Goal: Task Accomplishment & Management: Manage account settings

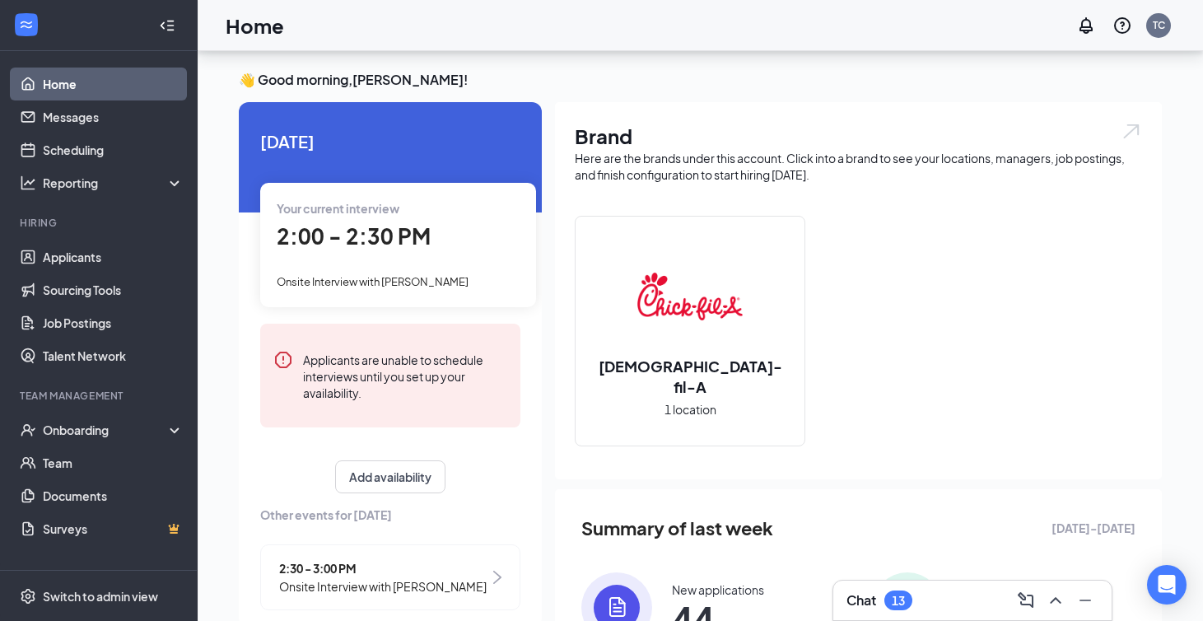
scroll to position [124, 0]
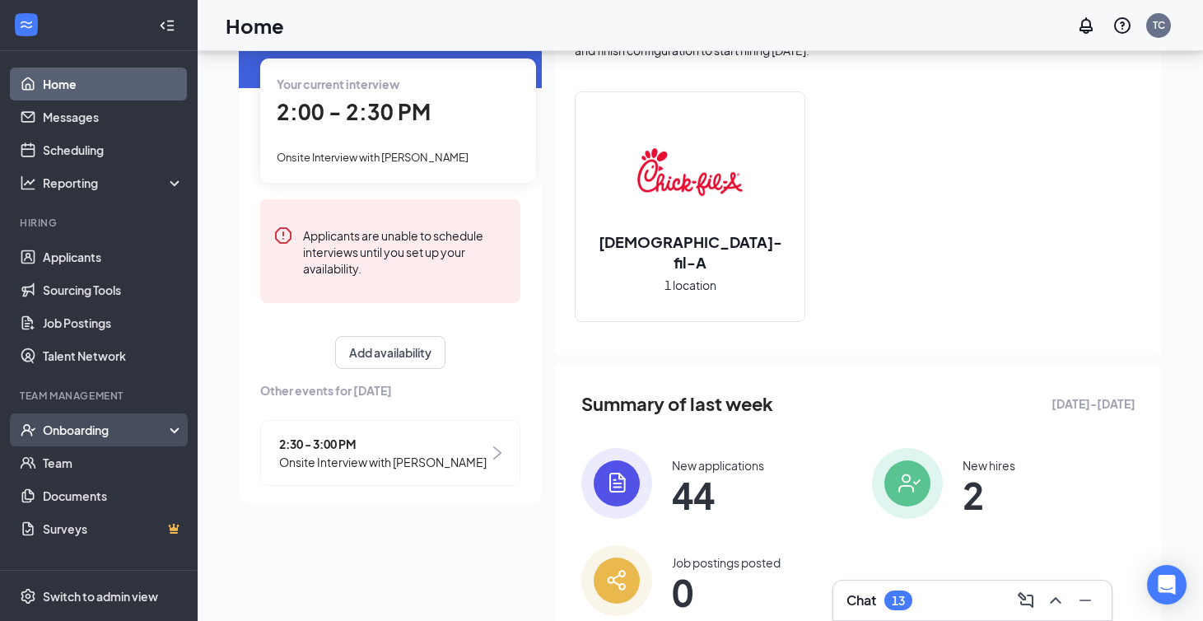
click at [91, 437] on div "Onboarding" at bounding box center [106, 430] width 127 height 16
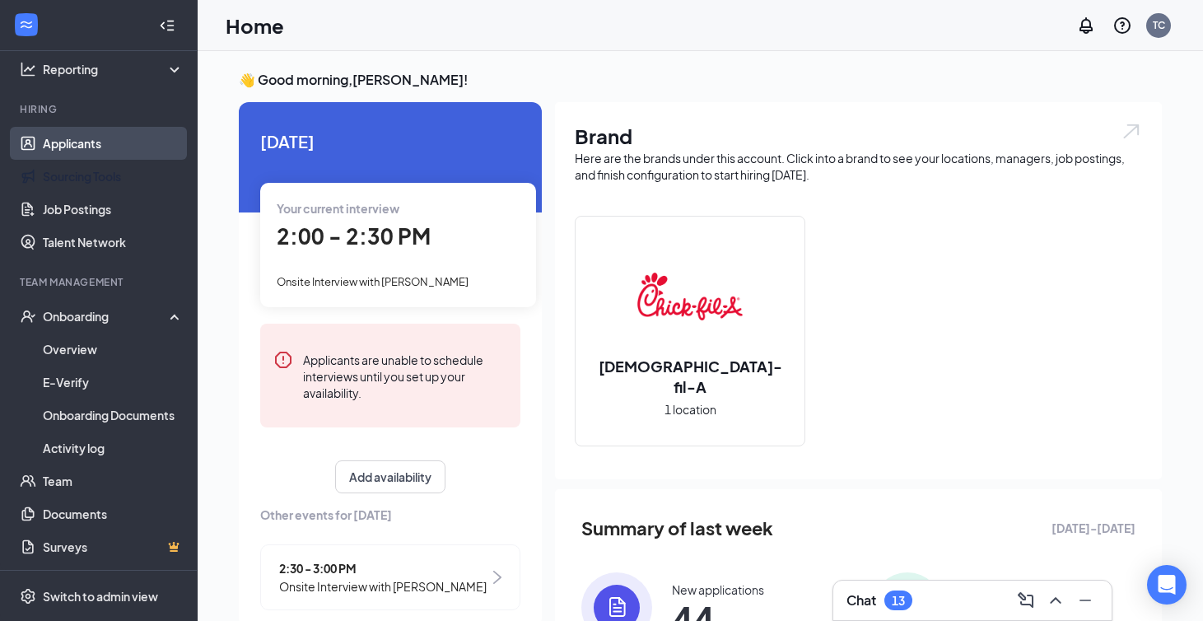
scroll to position [0, 0]
click at [108, 136] on link "Applicants" at bounding box center [113, 143] width 141 height 33
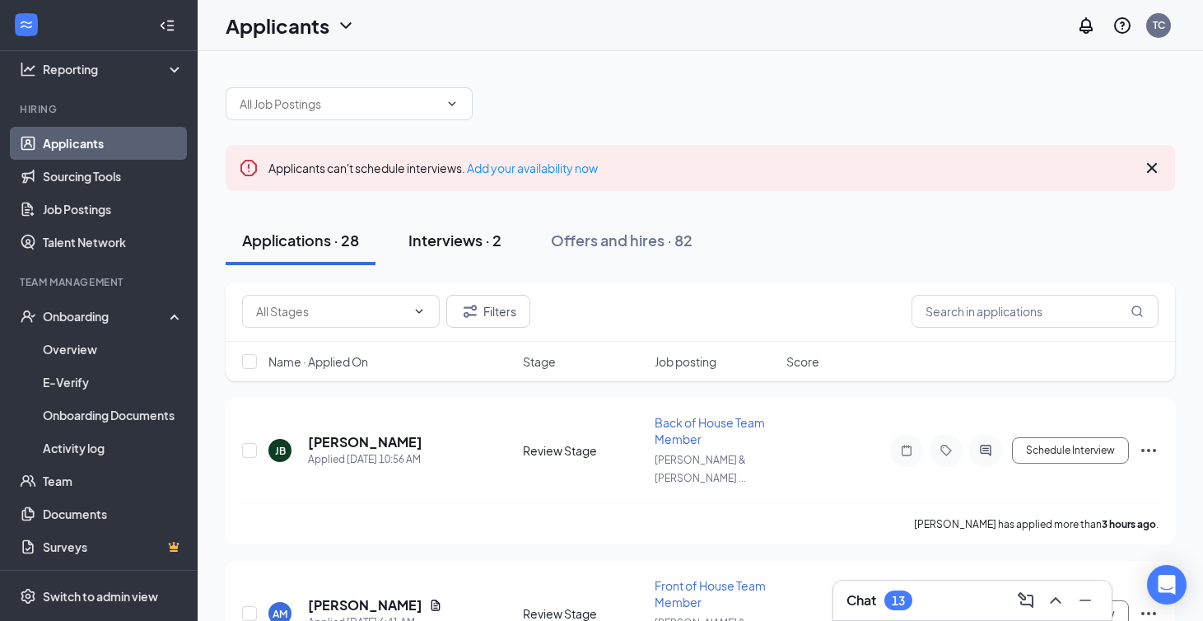
click at [492, 229] on button "Interviews · 2" at bounding box center [455, 240] width 126 height 49
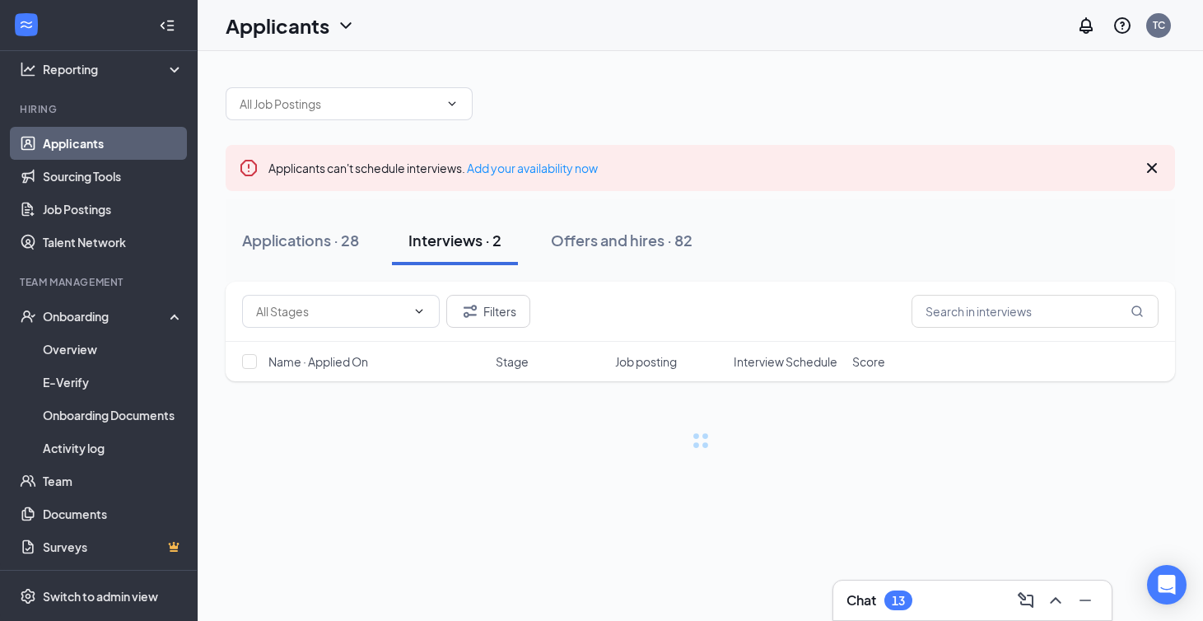
click at [478, 250] on button "Interviews · 2" at bounding box center [455, 240] width 126 height 49
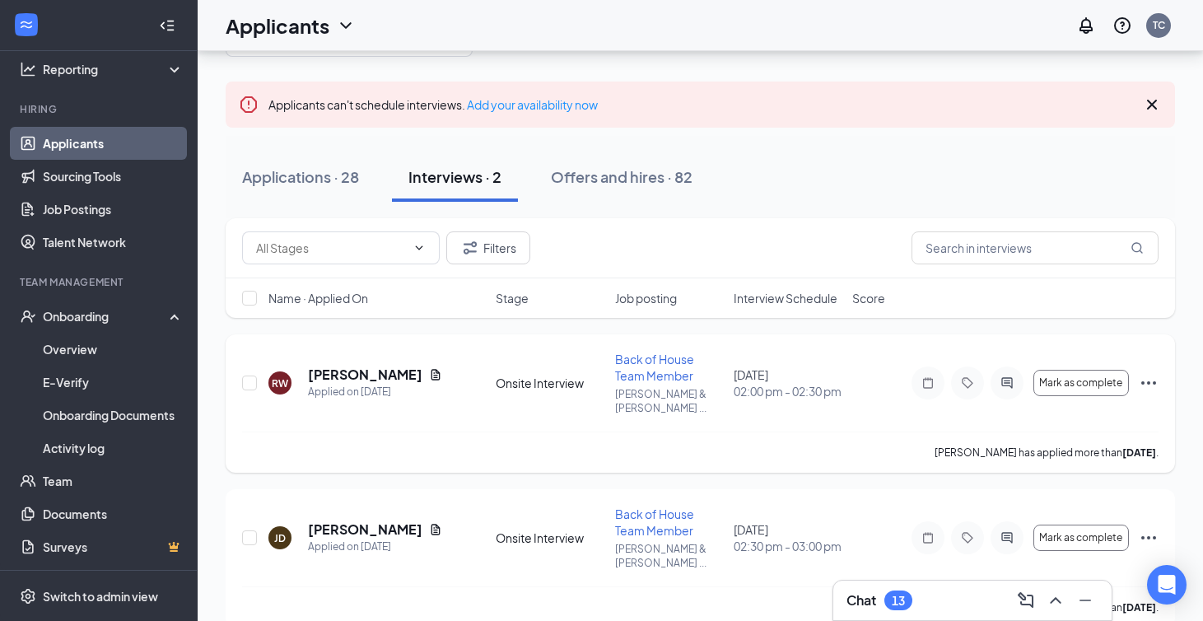
scroll to position [62, 0]
click at [346, 385] on div "Applied on [DATE]" at bounding box center [375, 393] width 134 height 16
click at [346, 367] on h5 "[PERSON_NAME]" at bounding box center [365, 376] width 114 height 18
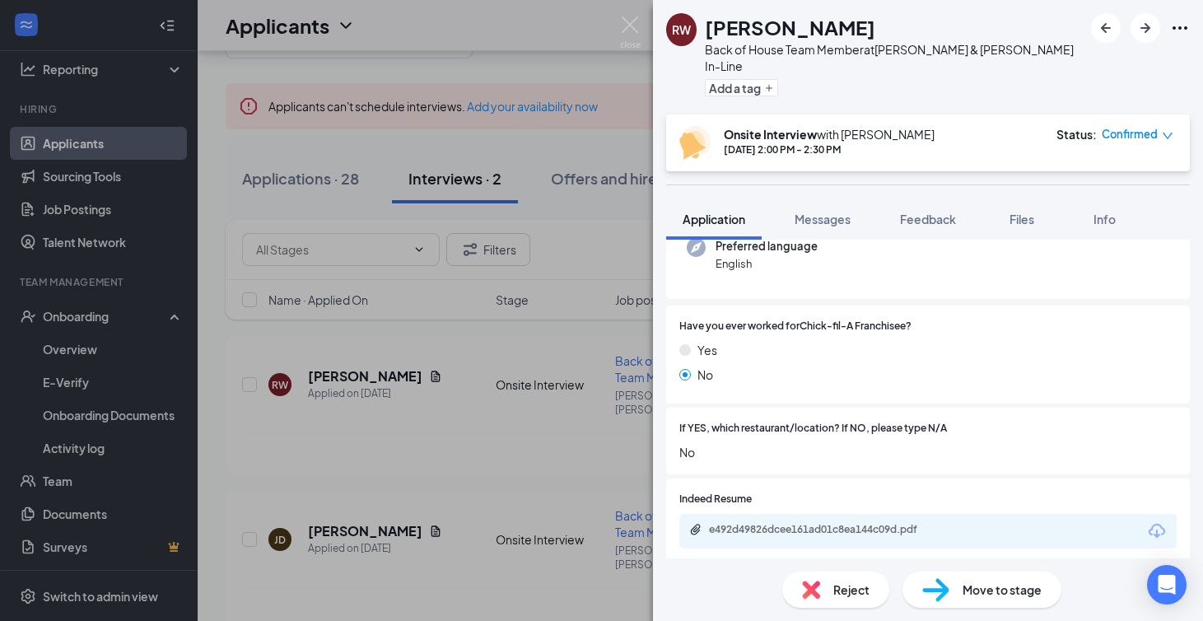
scroll to position [322, 0]
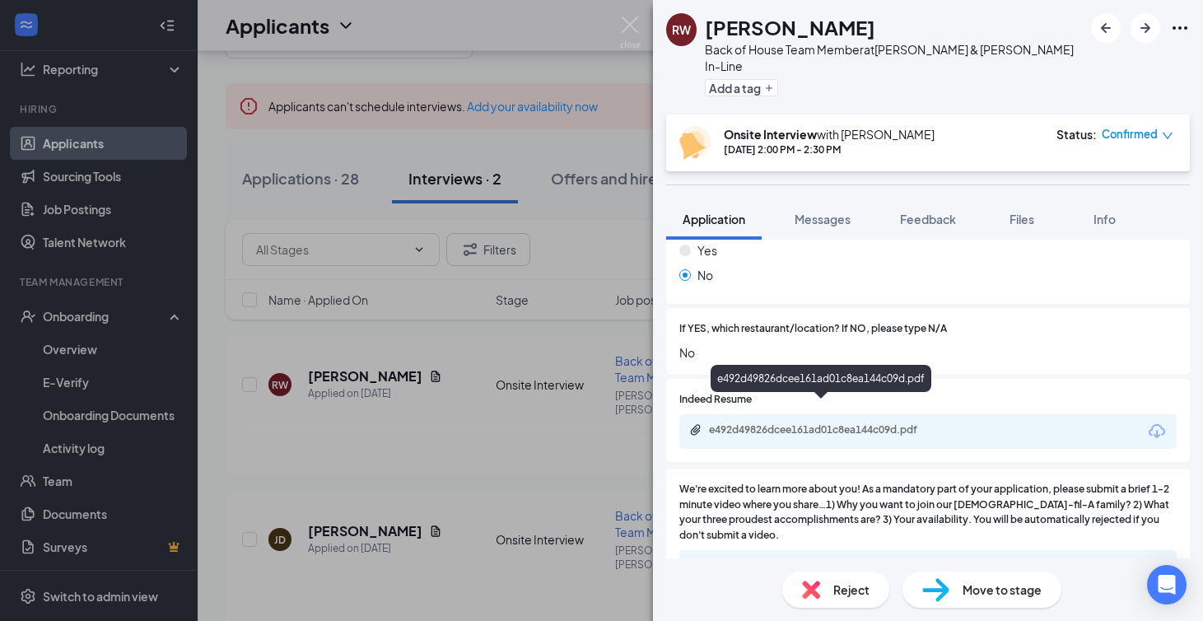
click at [840, 423] on div "e492d49826dcee161ad01c8ea144c09d.pdf" at bounding box center [824, 429] width 231 height 13
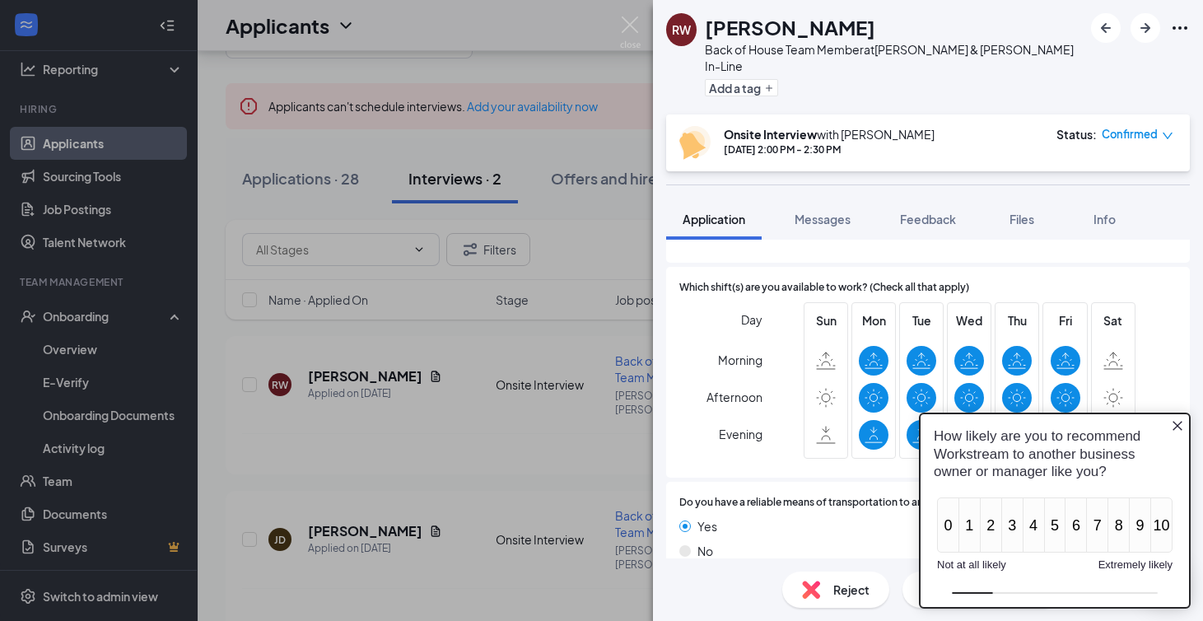
scroll to position [1106, 0]
click at [1177, 426] on icon "Close button" at bounding box center [1178, 426] width 10 height 10
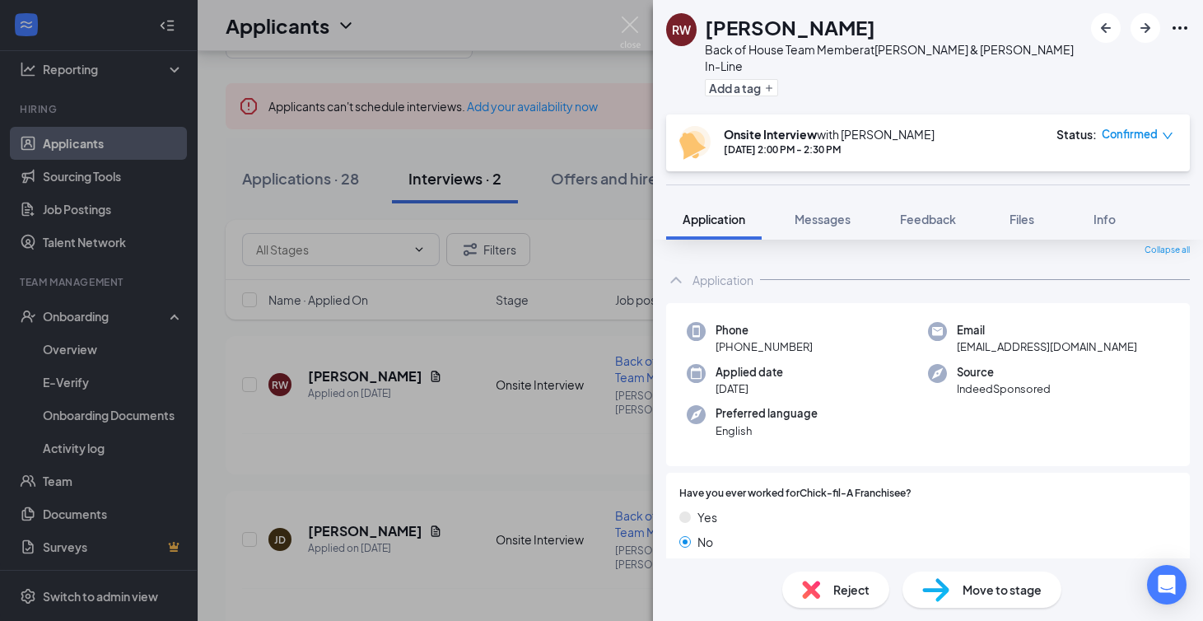
scroll to position [38, 0]
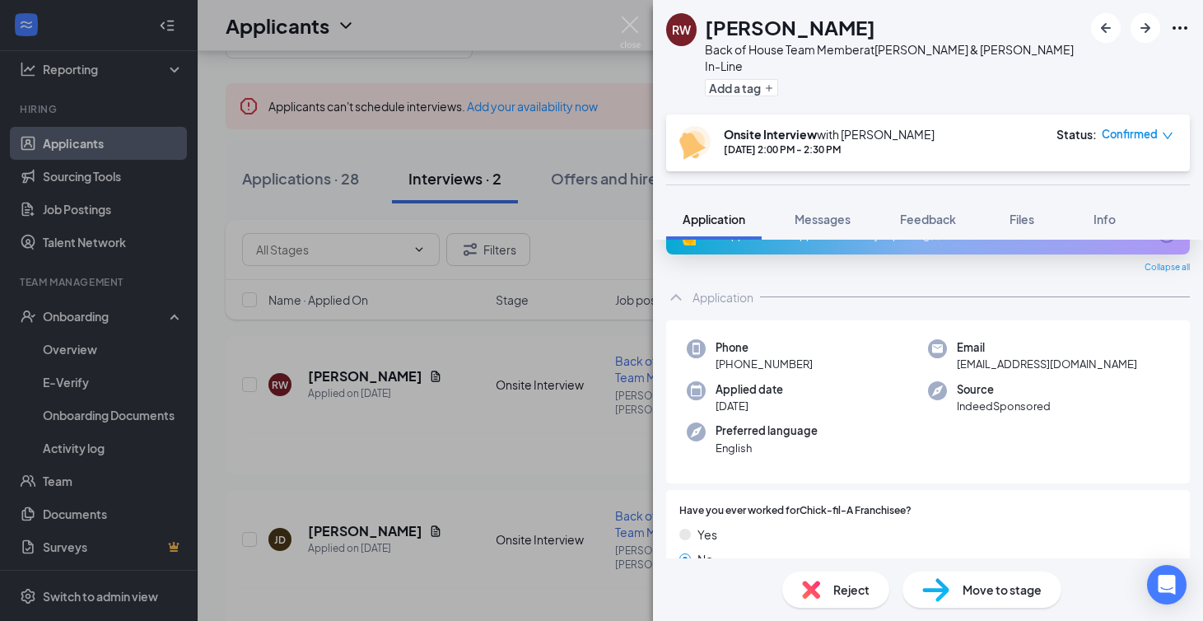
click at [576, 354] on div "RW [PERSON_NAME] Back of House Team Member at [PERSON_NAME] & [PERSON_NAME] In-…" at bounding box center [601, 310] width 1203 height 621
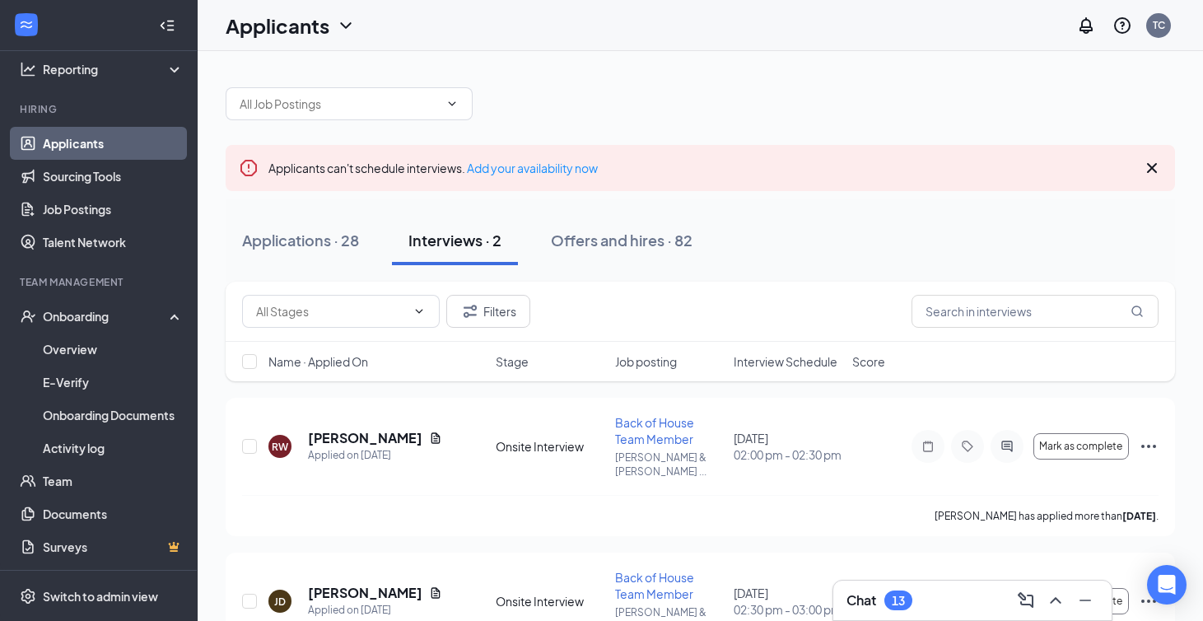
drag, startPoint x: 767, startPoint y: 15, endPoint x: 791, endPoint y: -105, distance: 121.6
click at [791, 0] on html "Home Messages Scheduling Reporting Hiring Applicants Sourcing Tools Job Posting…" at bounding box center [601, 310] width 1203 height 621
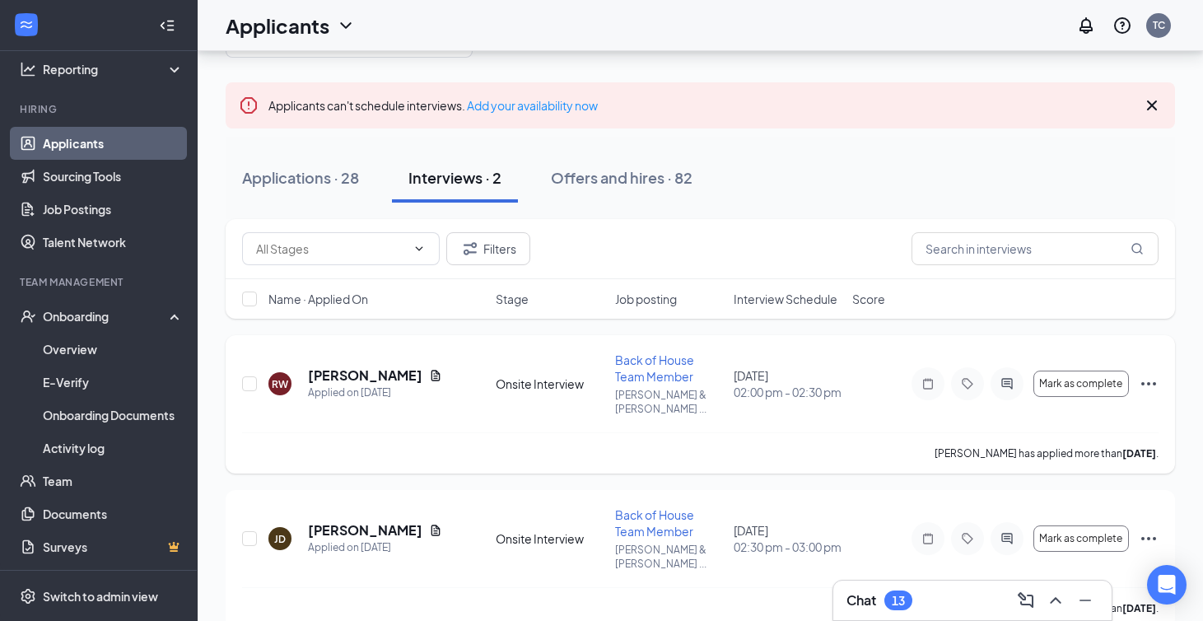
scroll to position [62, 0]
click at [344, 385] on div "Applied on [DATE]" at bounding box center [375, 393] width 134 height 16
click at [344, 375] on h5 "[PERSON_NAME]" at bounding box center [365, 376] width 114 height 18
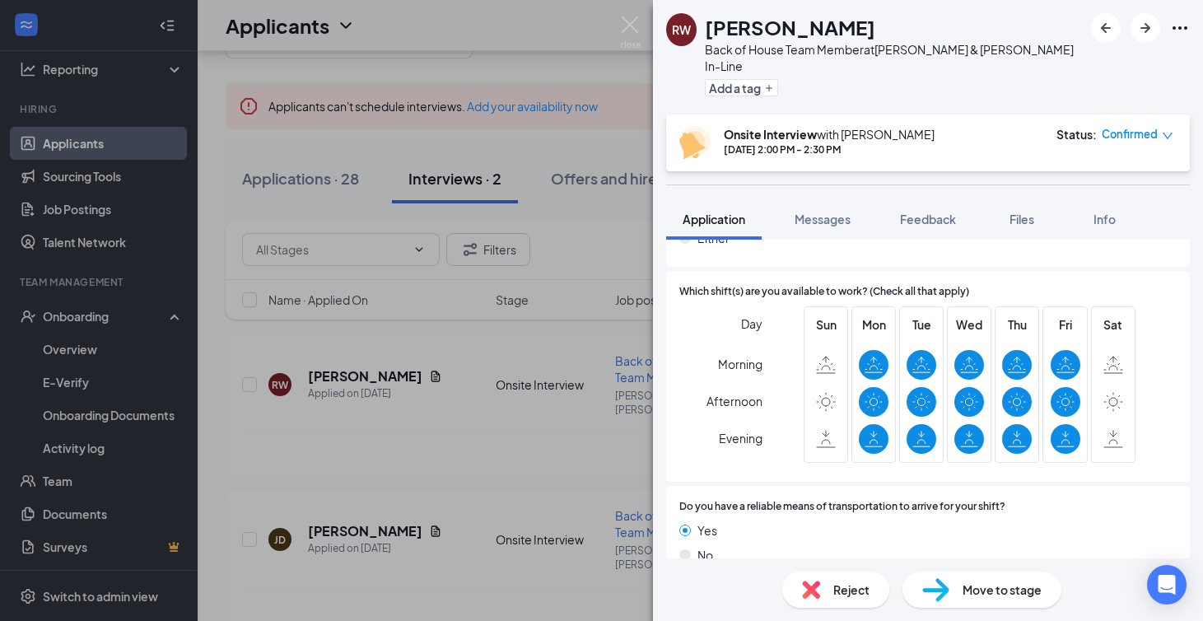
scroll to position [1106, 0]
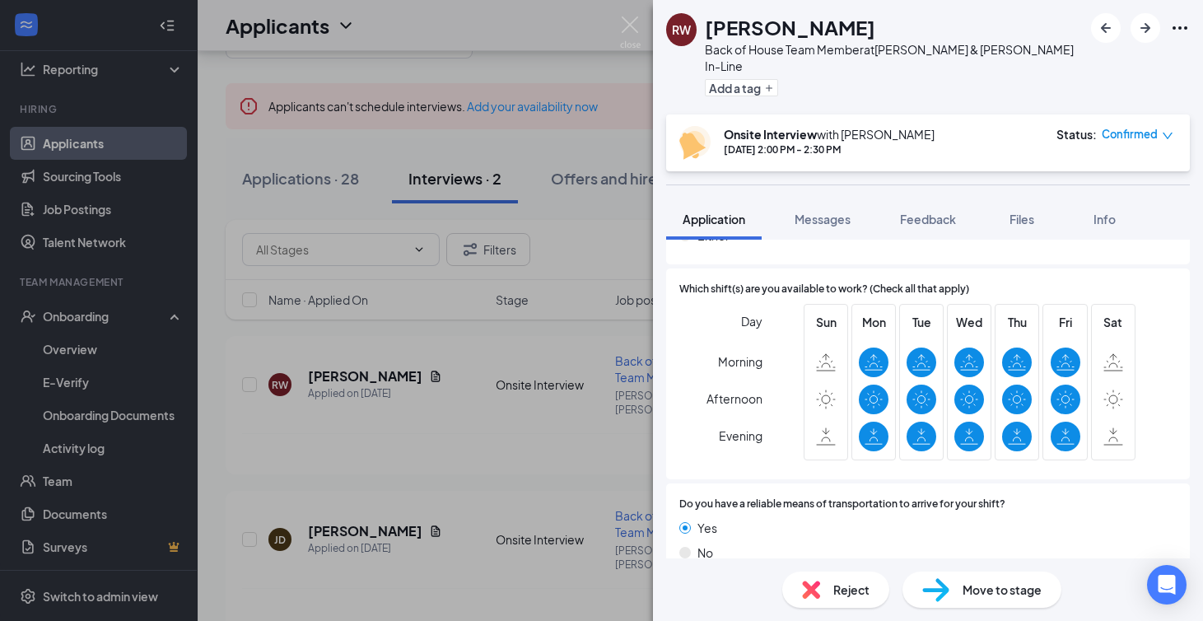
click at [399, 422] on div "RW [PERSON_NAME] Back of House Team Member at [PERSON_NAME] & [PERSON_NAME] In-…" at bounding box center [601, 310] width 1203 height 621
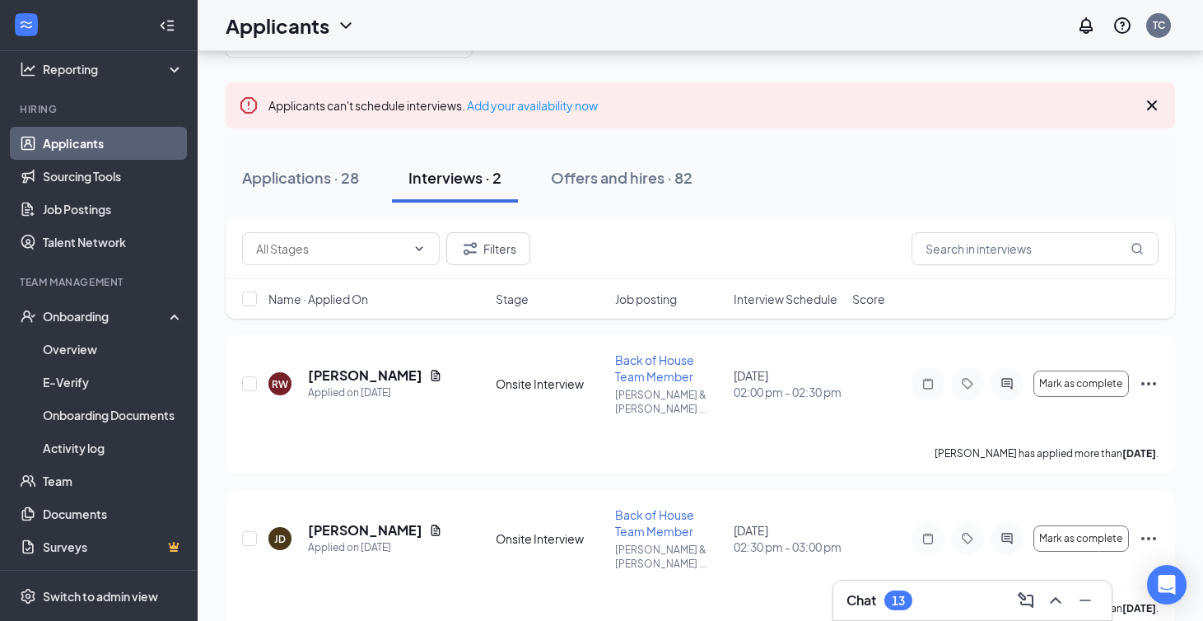
scroll to position [62, 0]
click at [366, 371] on h5 "[PERSON_NAME]" at bounding box center [365, 376] width 114 height 18
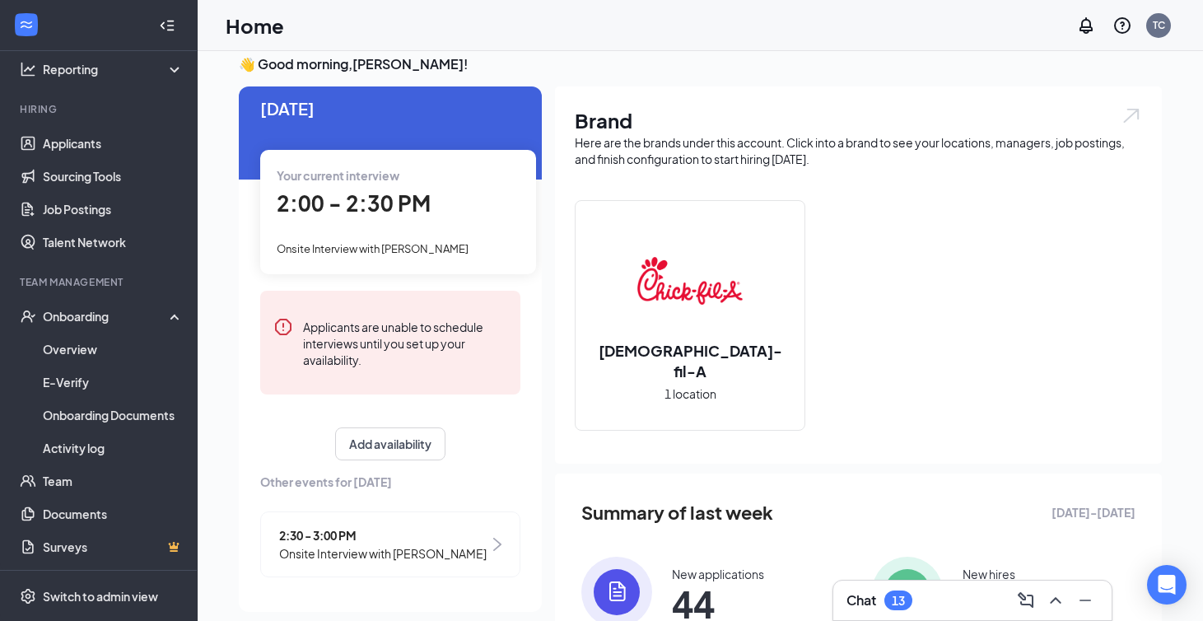
scroll to position [49, 0]
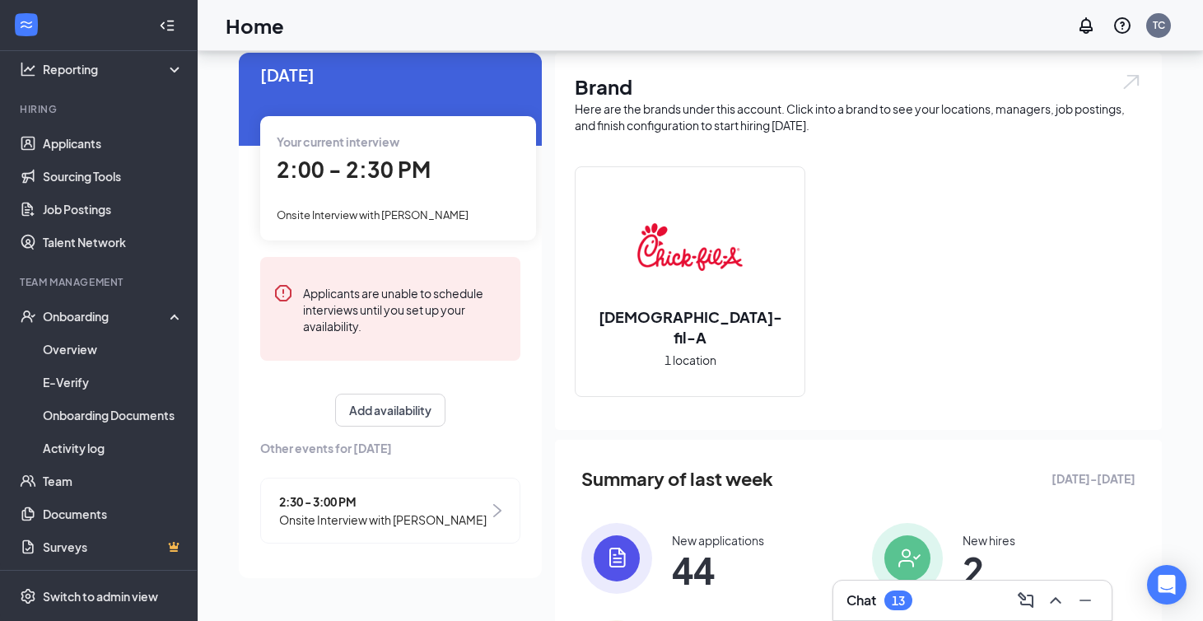
click at [307, 180] on div "Your current interview 2:00 - 2:30 PM Onsite Interview with [PERSON_NAME]" at bounding box center [398, 178] width 276 height 124
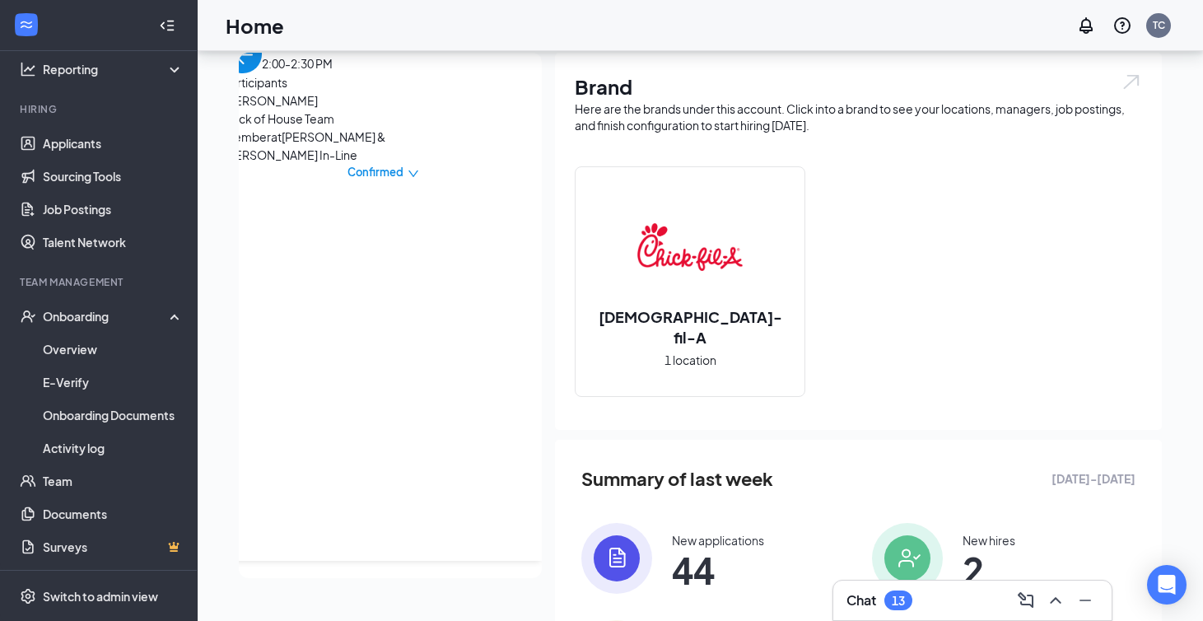
scroll to position [0, 0]
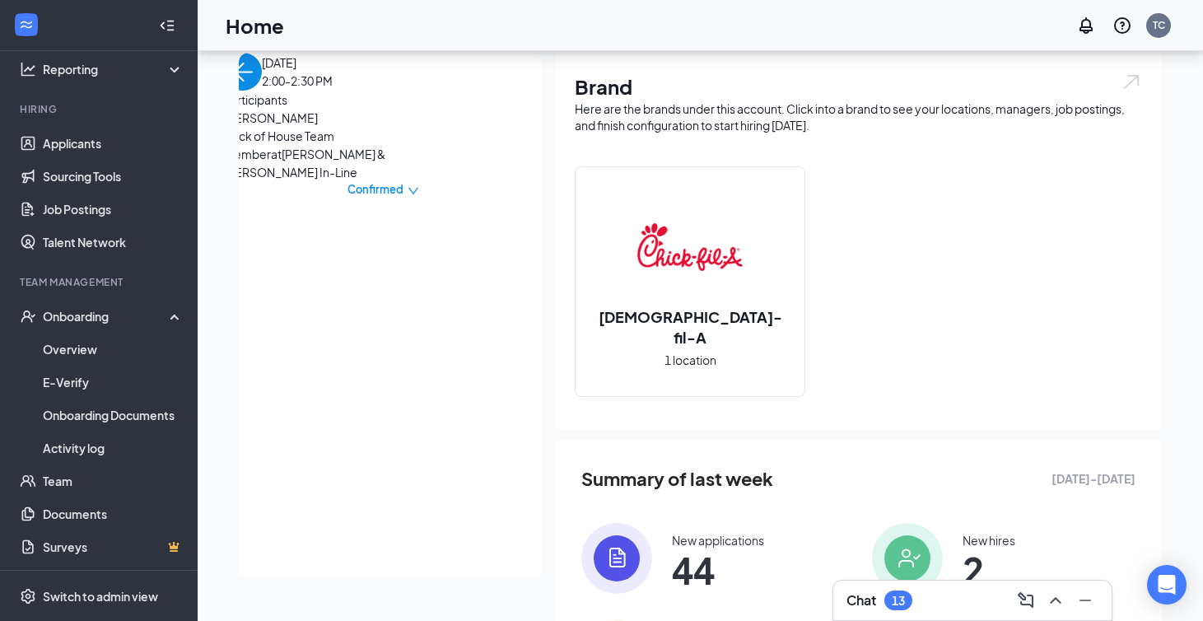
click at [320, 127] on span "[PERSON_NAME]" at bounding box center [310, 118] width 173 height 18
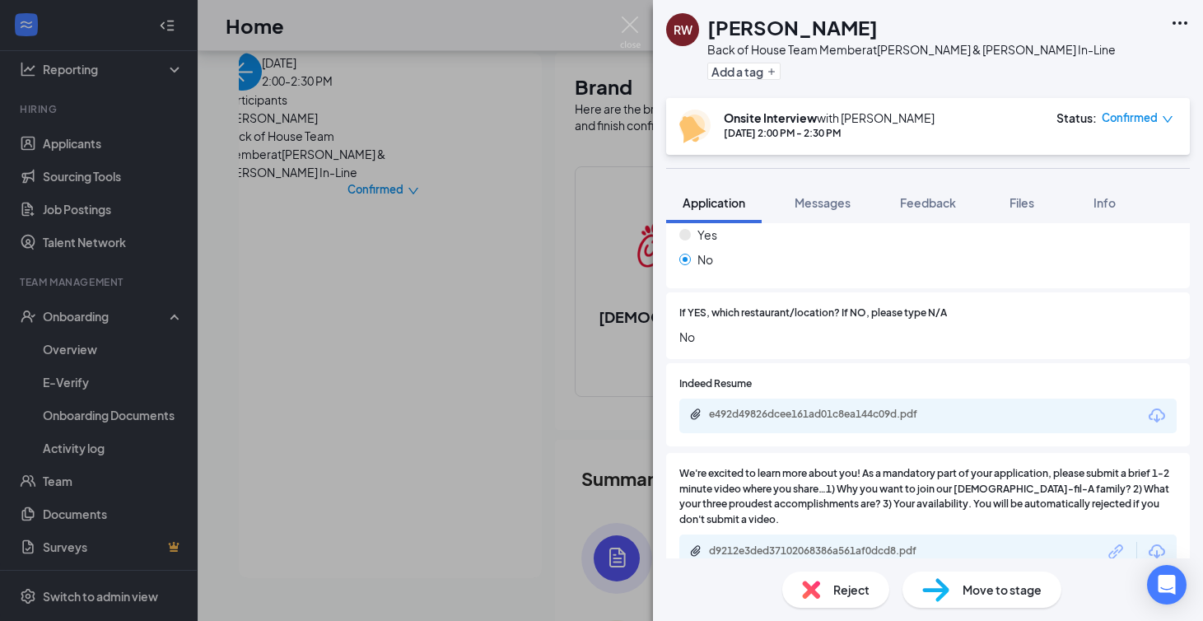
scroll to position [377, 0]
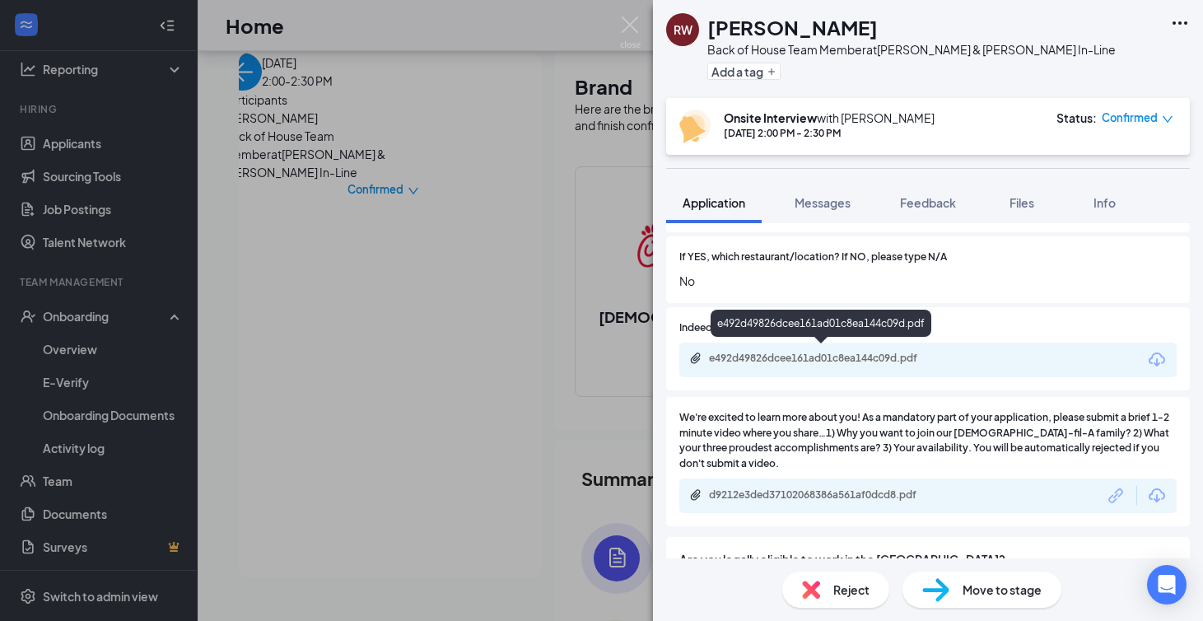
click at [837, 352] on div "e492d49826dcee161ad01c8ea144c09d.pdf" at bounding box center [824, 358] width 231 height 13
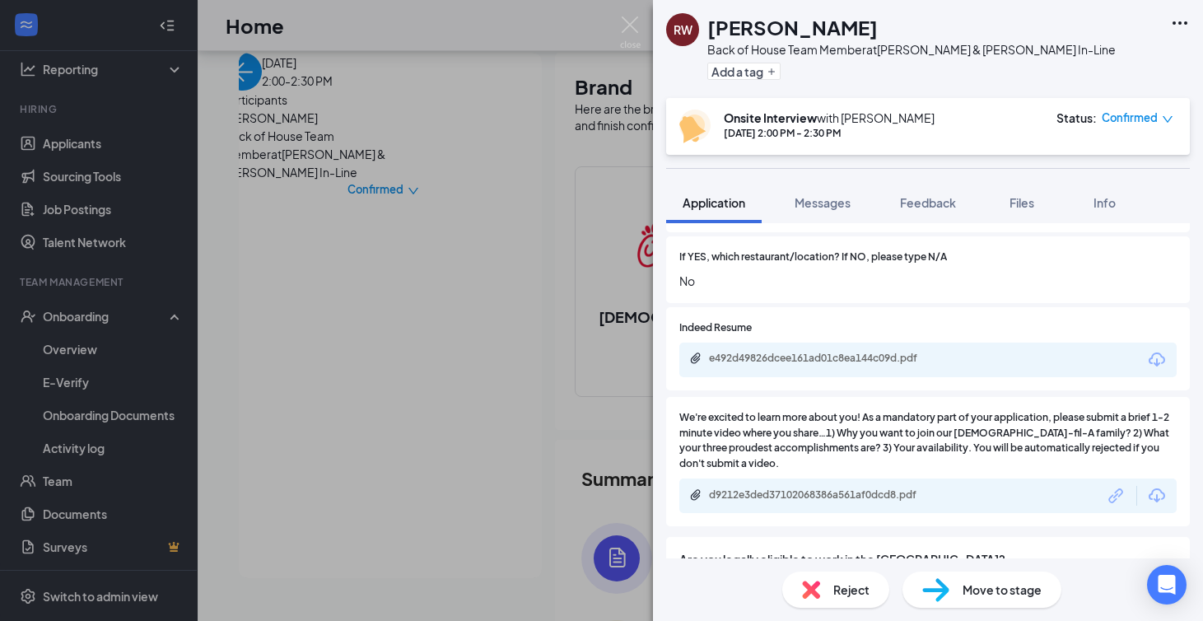
click at [478, 284] on div "RW [PERSON_NAME] Back of House Team Member at [PERSON_NAME] & [PERSON_NAME] In-…" at bounding box center [601, 310] width 1203 height 621
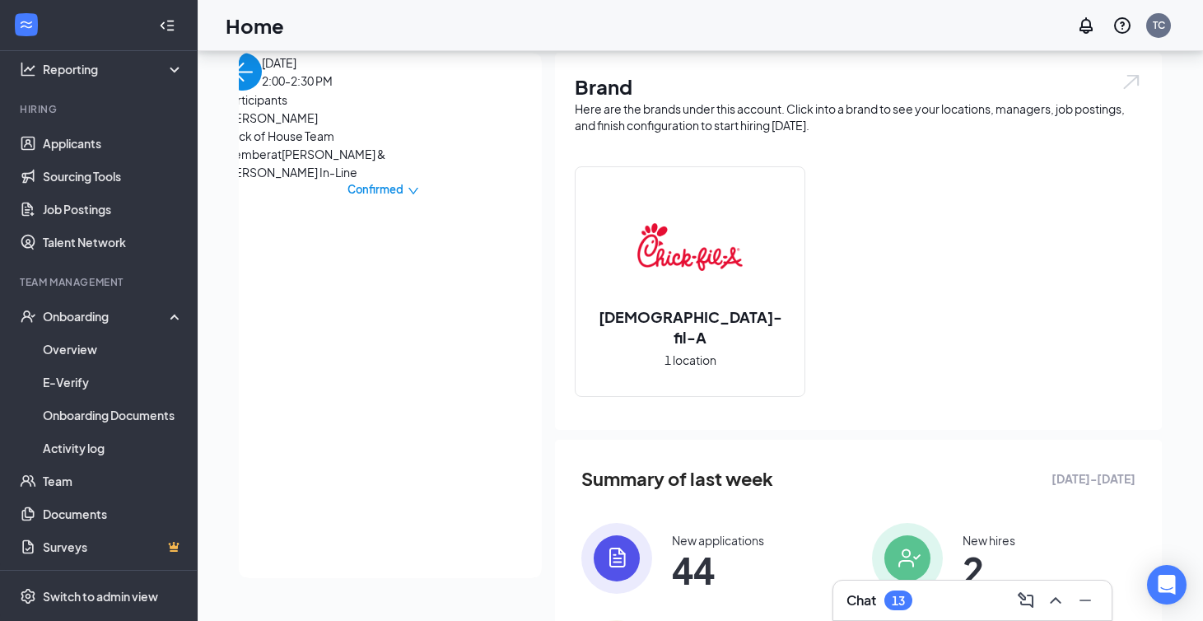
click at [403, 193] on span "Confirmed" at bounding box center [375, 189] width 56 height 16
click at [431, 130] on div "[DATE] 2:00-2:30 PM Participants [PERSON_NAME] Back of House Team Member at [PE…" at bounding box center [383, 125] width 318 height 145
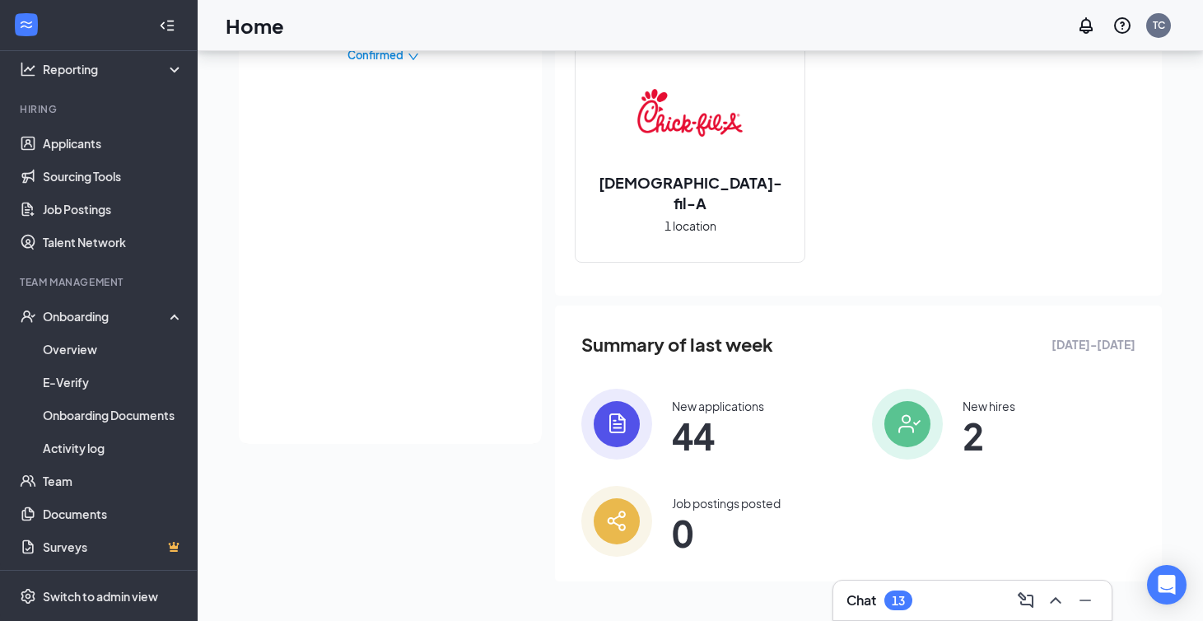
scroll to position [183, 0]
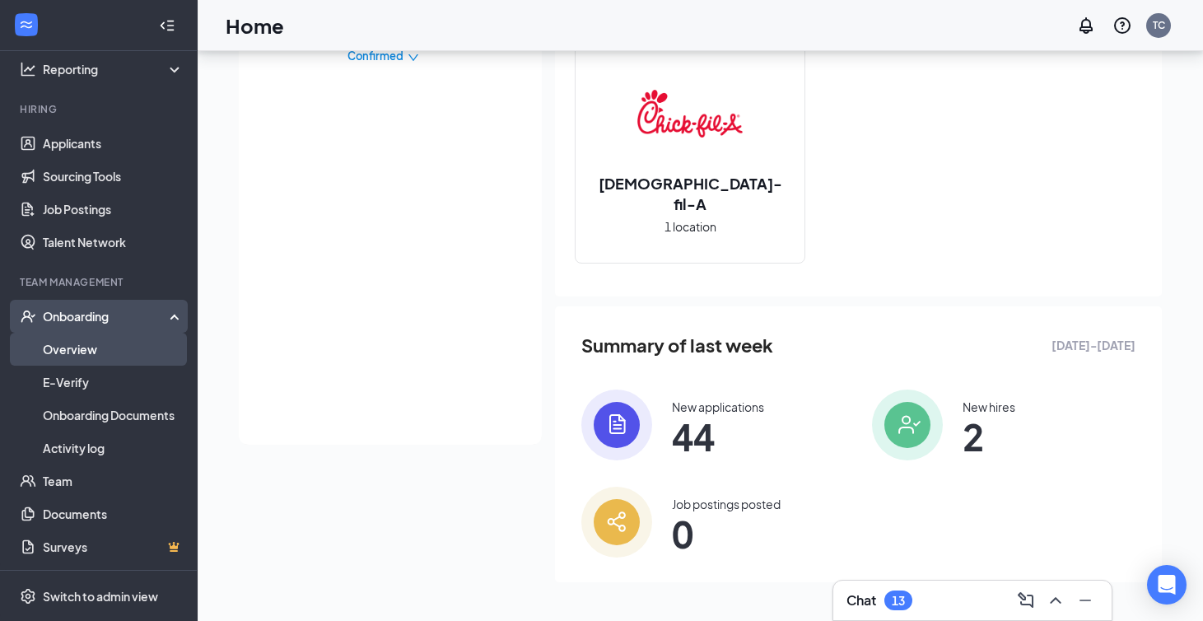
click at [91, 355] on link "Overview" at bounding box center [113, 349] width 141 height 33
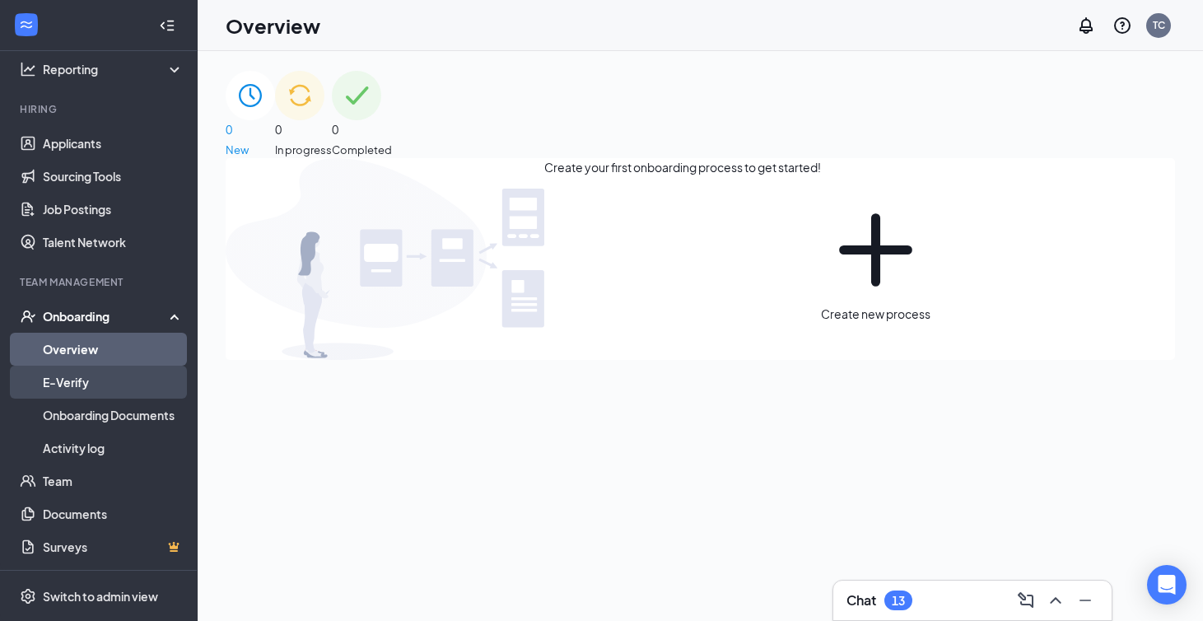
click at [137, 389] on link "E-Verify" at bounding box center [113, 382] width 141 height 33
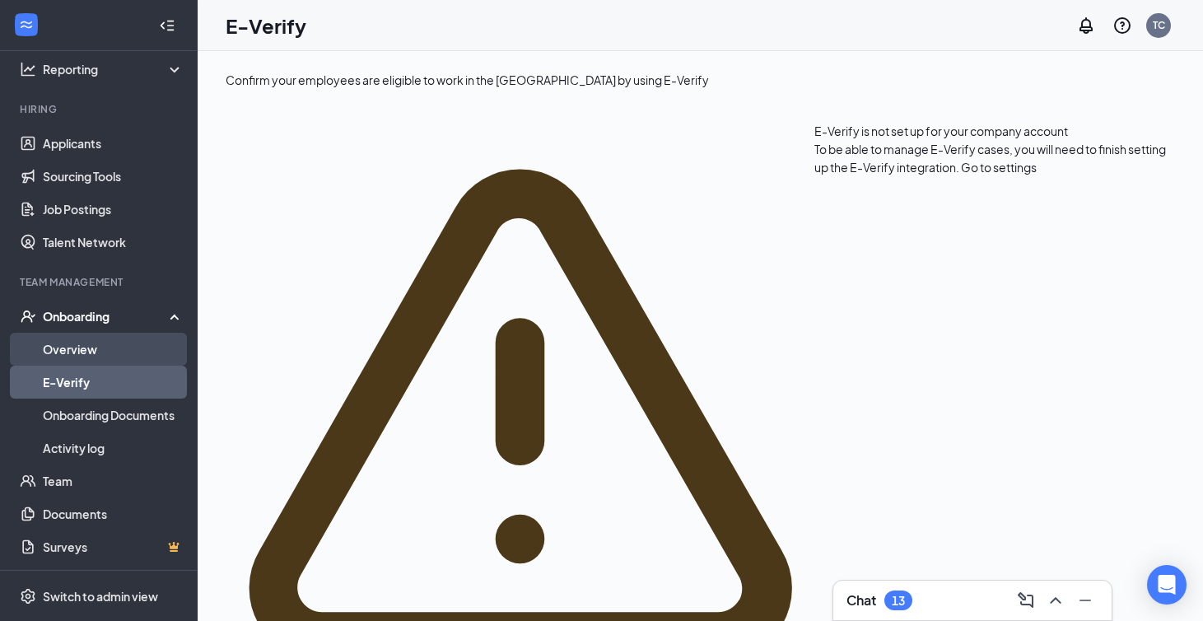
click at [103, 349] on link "Overview" at bounding box center [113, 349] width 141 height 33
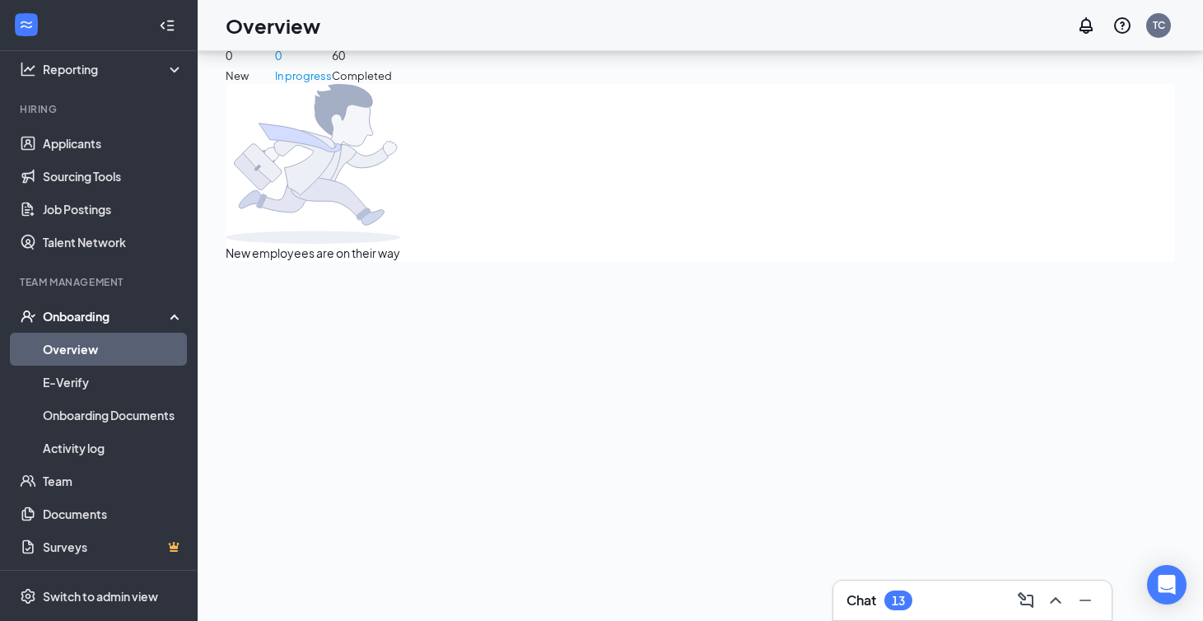
scroll to position [74, 0]
click at [121, 417] on link "Onboarding Documents" at bounding box center [113, 415] width 141 height 33
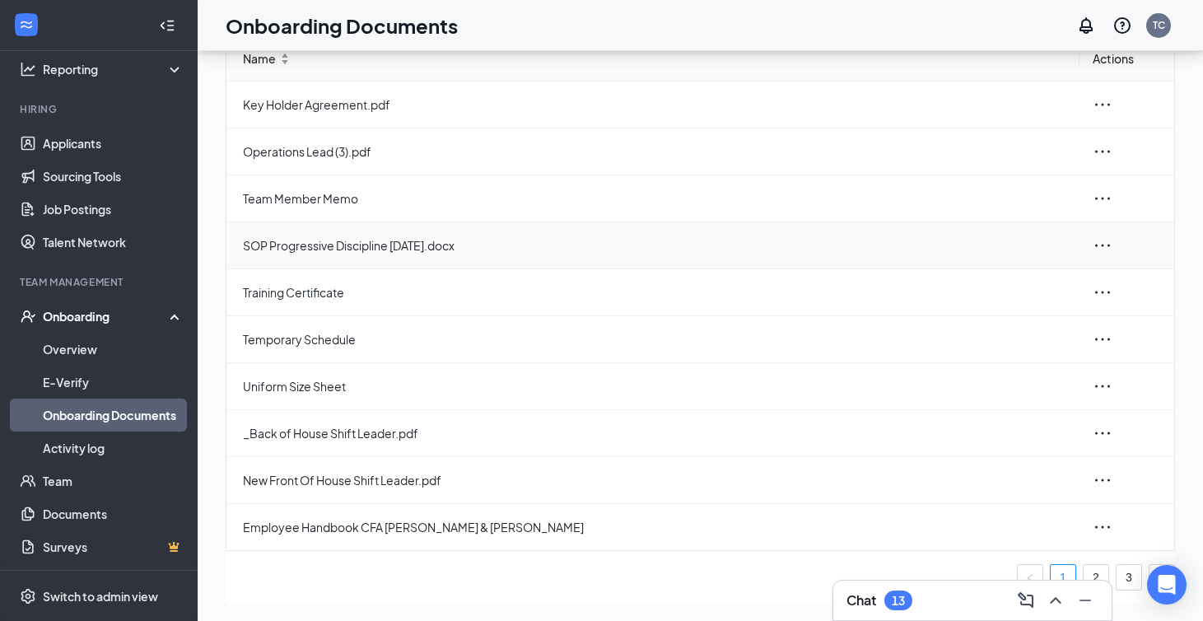
scroll to position [53, 0]
click at [43, 440] on link "Activity log" at bounding box center [113, 447] width 141 height 33
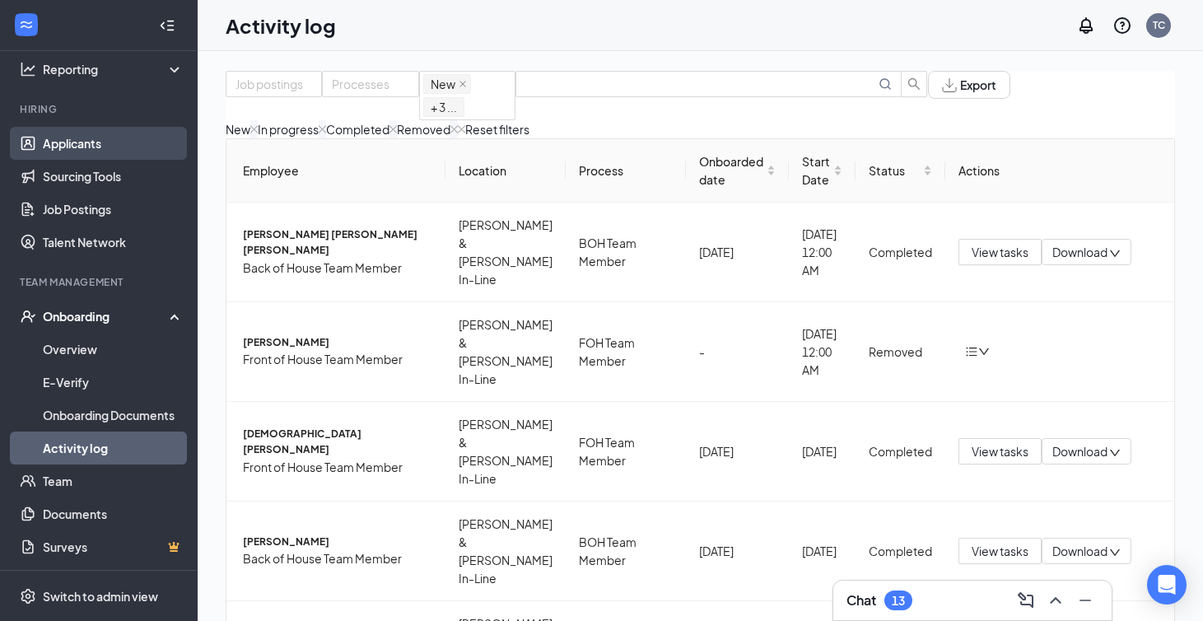
click at [106, 143] on link "Applicants" at bounding box center [113, 143] width 141 height 33
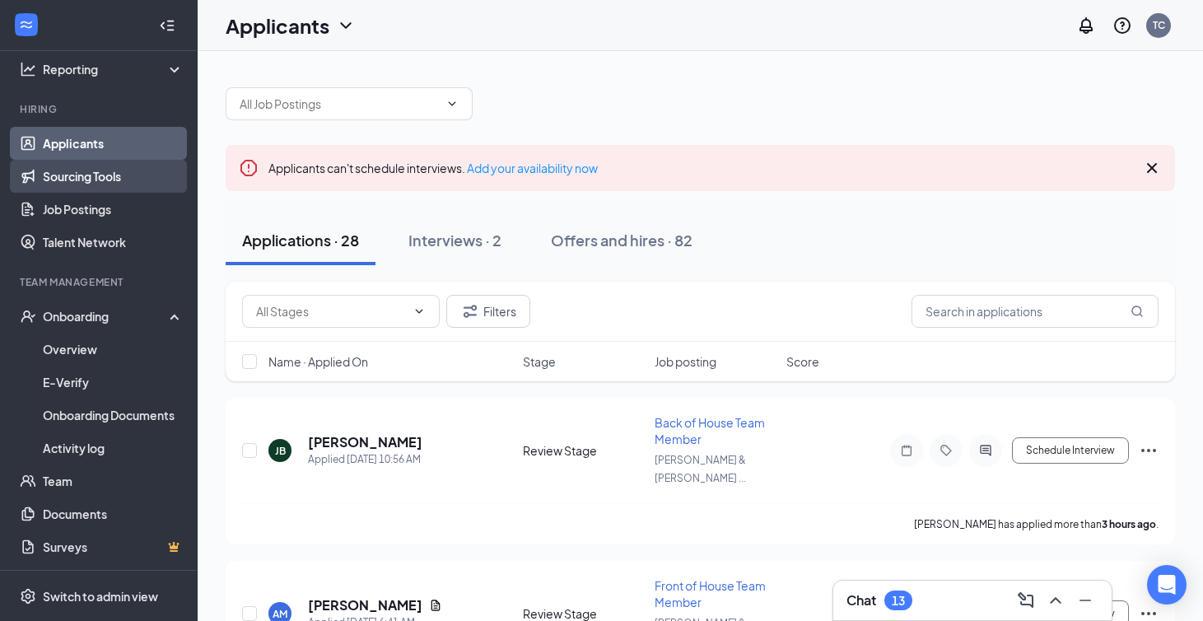
click at [116, 175] on link "Sourcing Tools" at bounding box center [113, 176] width 141 height 33
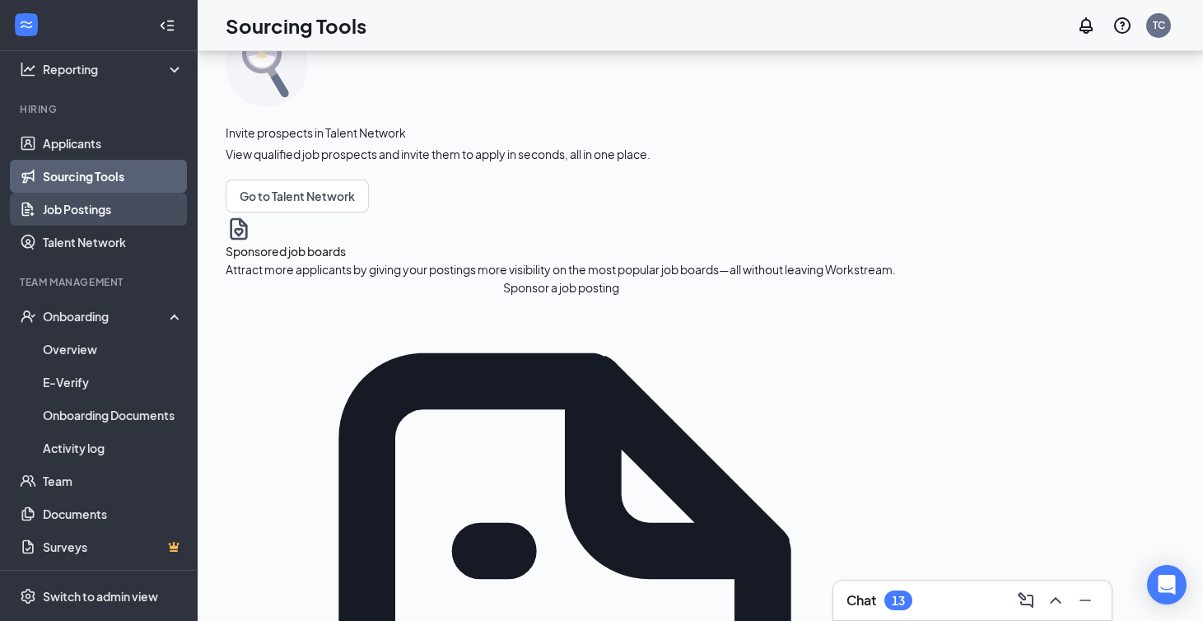
scroll to position [80, 0]
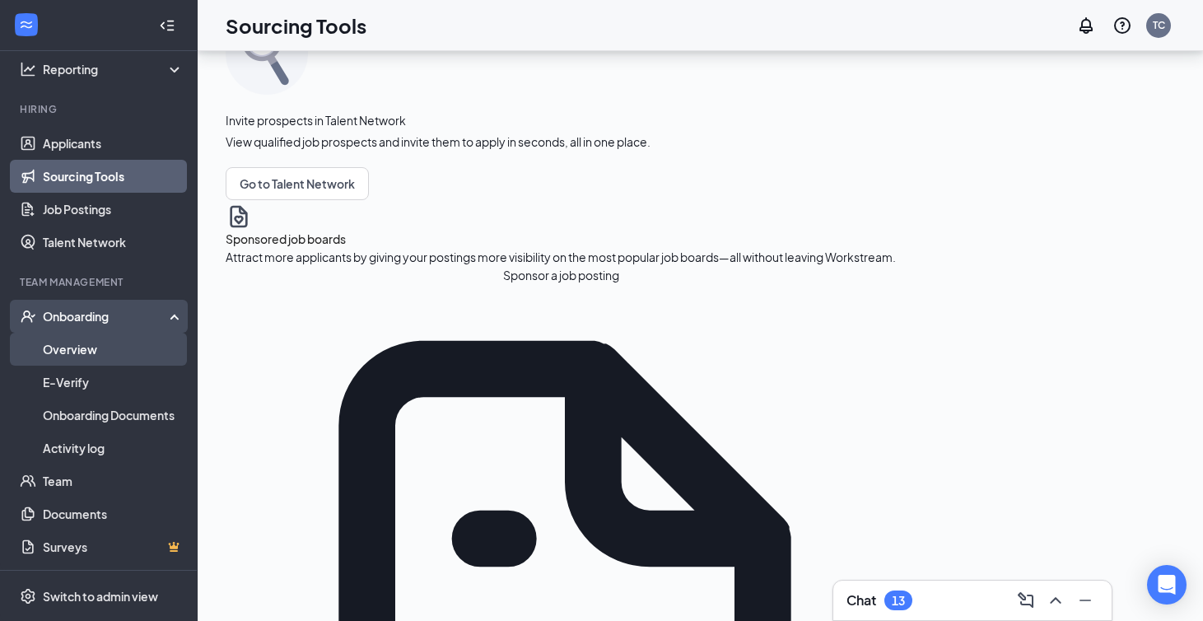
click at [83, 338] on link "Overview" at bounding box center [113, 349] width 141 height 33
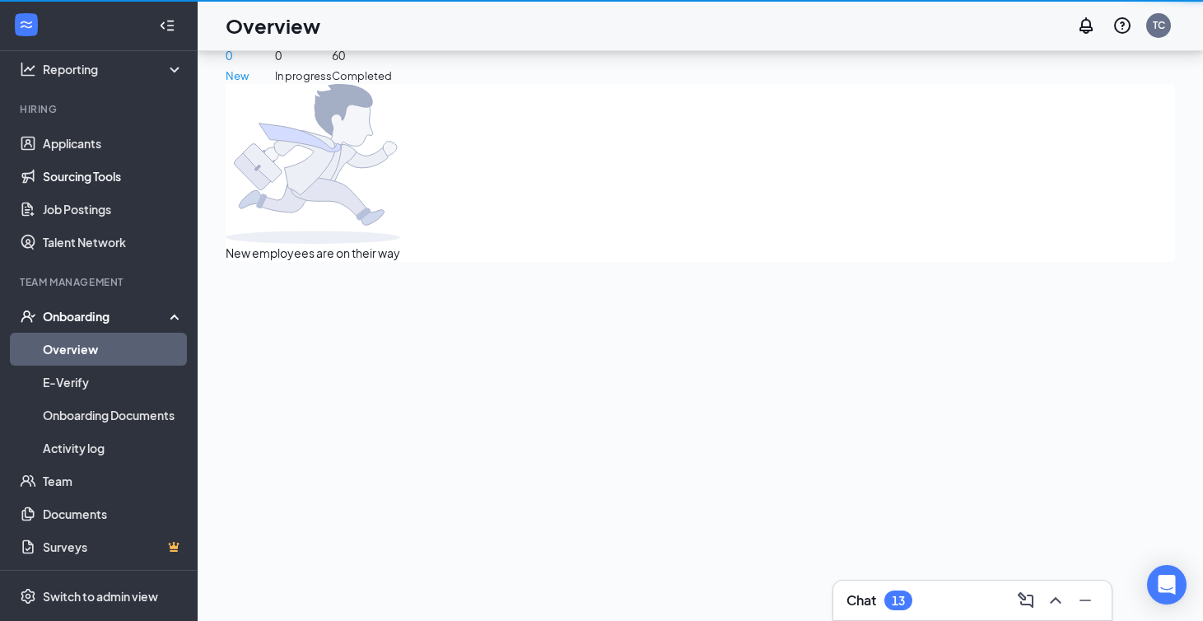
scroll to position [74, 0]
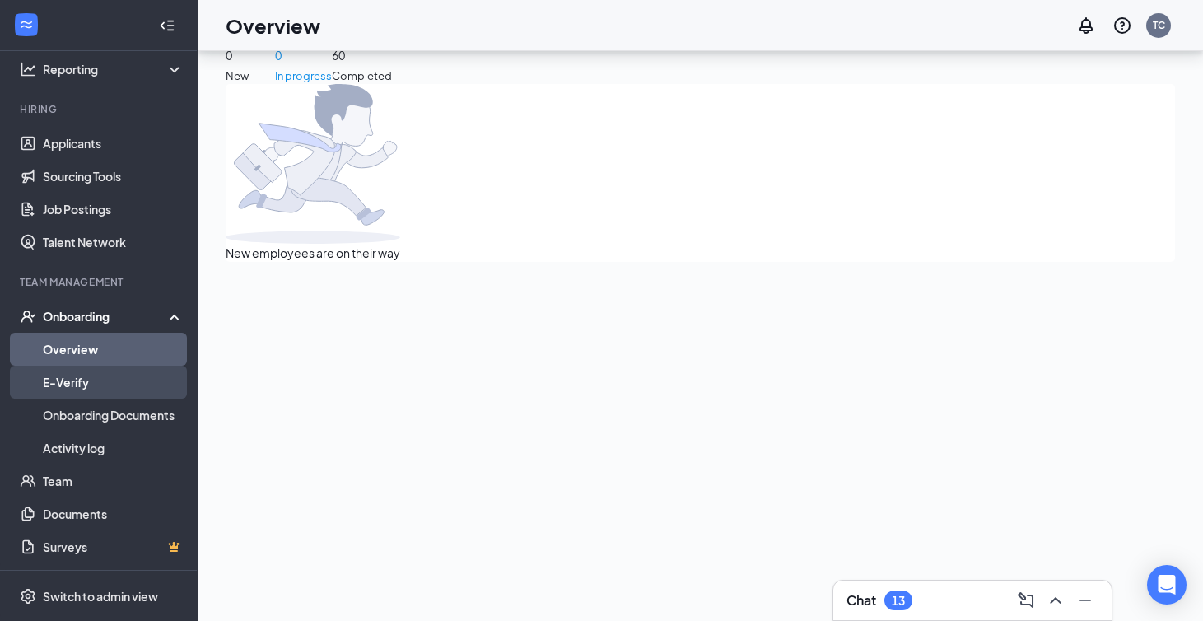
click at [96, 382] on link "E-Verify" at bounding box center [113, 382] width 141 height 33
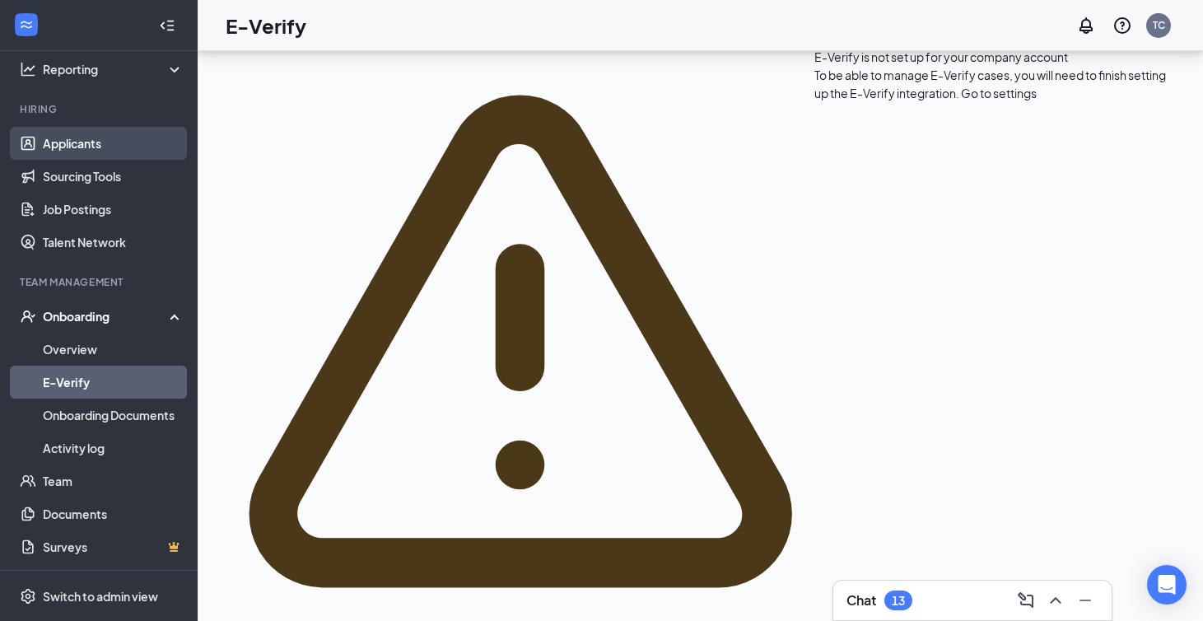
click at [94, 145] on link "Applicants" at bounding box center [113, 143] width 141 height 33
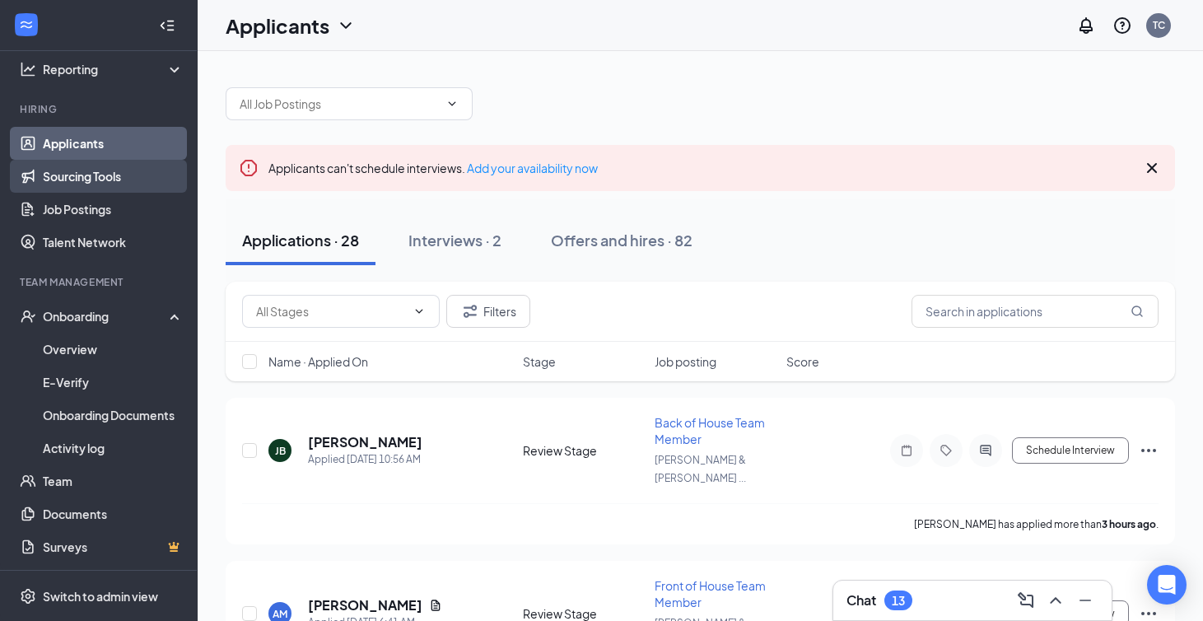
scroll to position [-1, 0]
click at [110, 194] on link "Job Postings" at bounding box center [113, 209] width 141 height 33
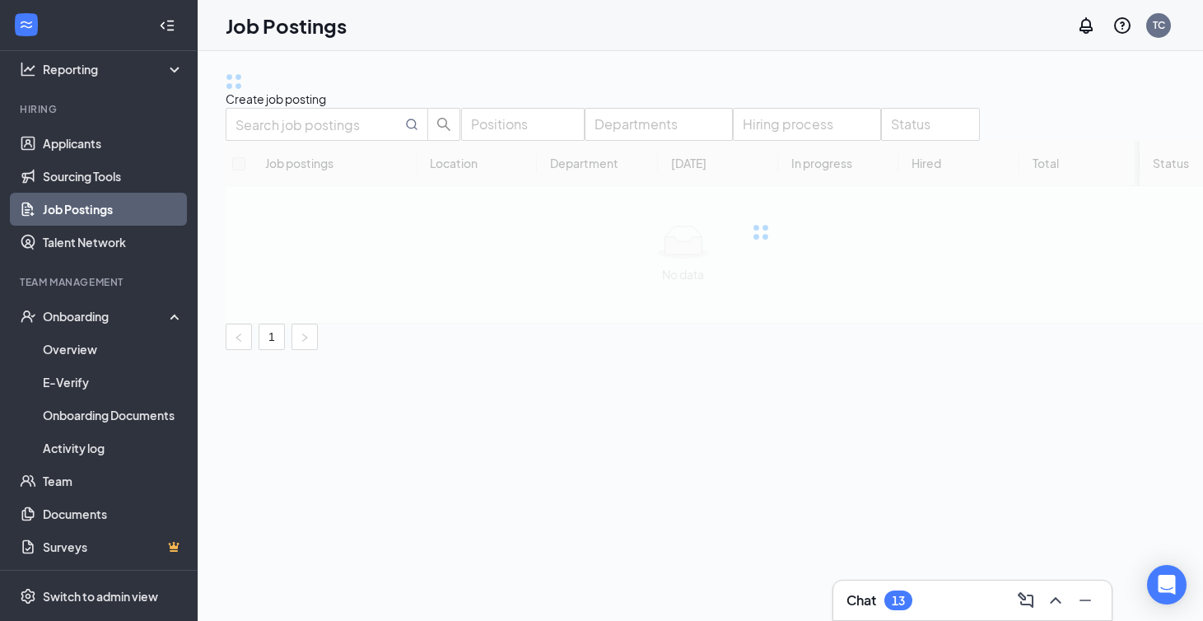
click at [106, 214] on link "Job Postings" at bounding box center [113, 209] width 141 height 33
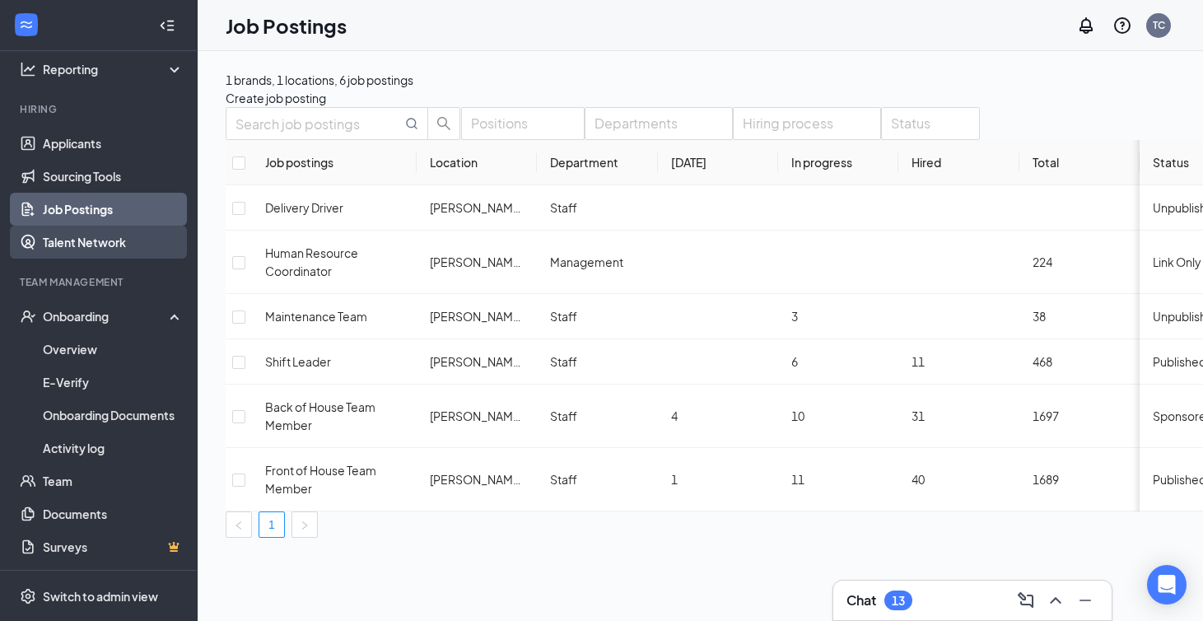
click at [91, 240] on link "Talent Network" at bounding box center [113, 242] width 141 height 33
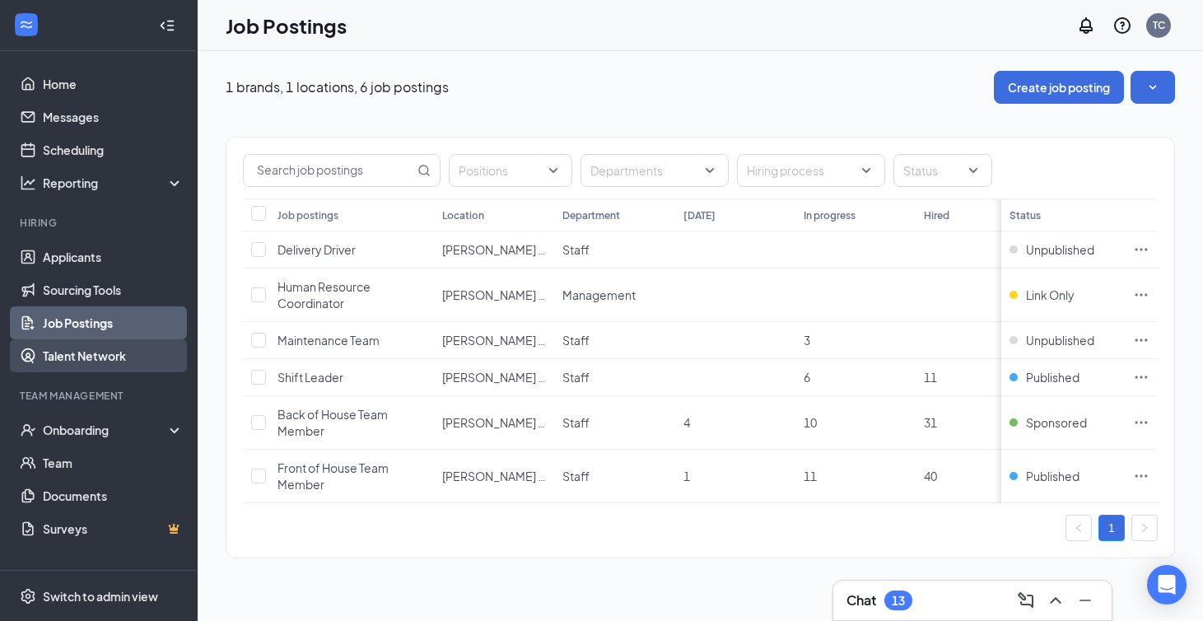
click at [73, 366] on link "Talent Network" at bounding box center [113, 355] width 141 height 33
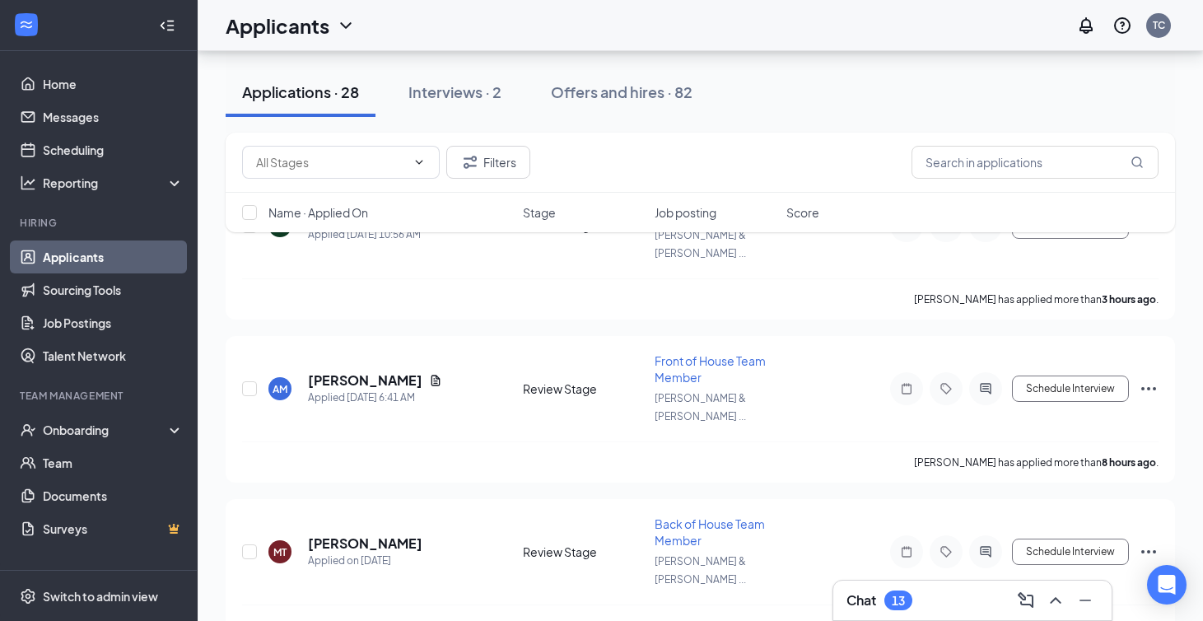
scroll to position [240, 0]
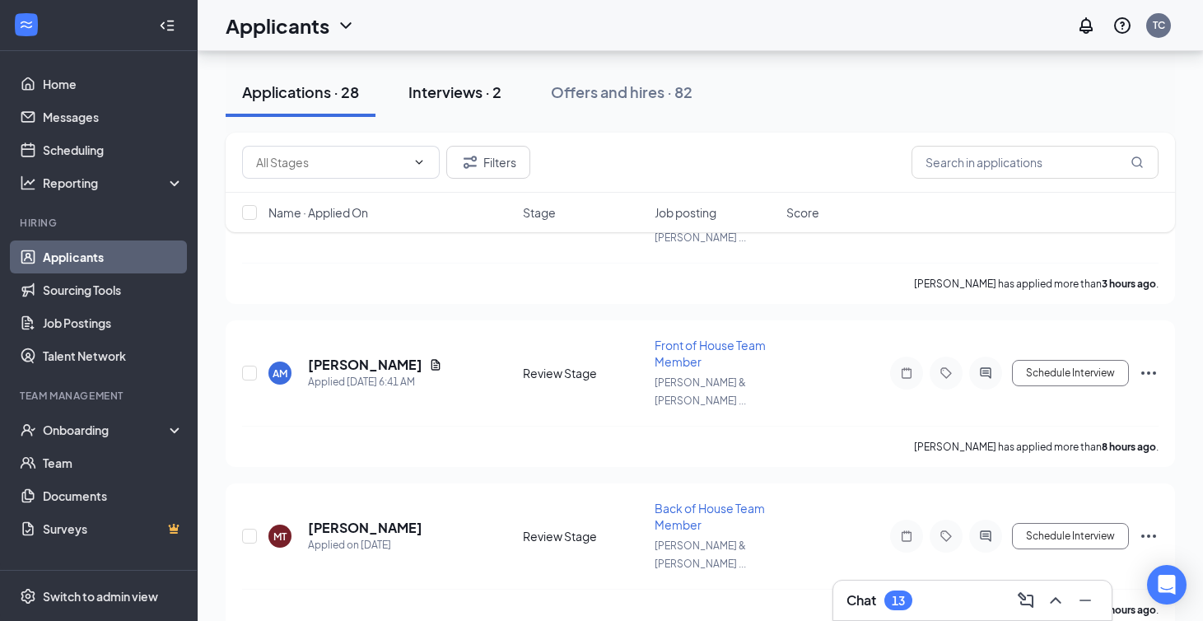
click at [453, 101] on div "Interviews · 2" at bounding box center [454, 92] width 93 height 21
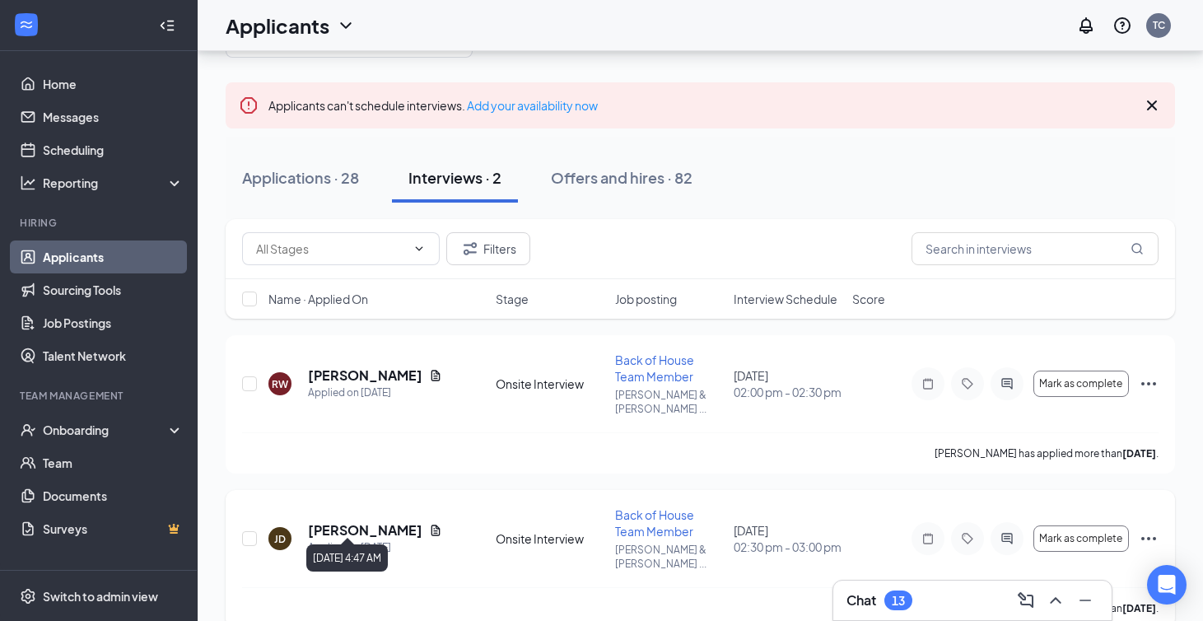
scroll to position [62, 0]
click at [307, 522] on div "[PERSON_NAME] Applied on [DATE]" at bounding box center [376, 539] width 217 height 35
click at [333, 522] on h5 "[PERSON_NAME]" at bounding box center [365, 531] width 114 height 18
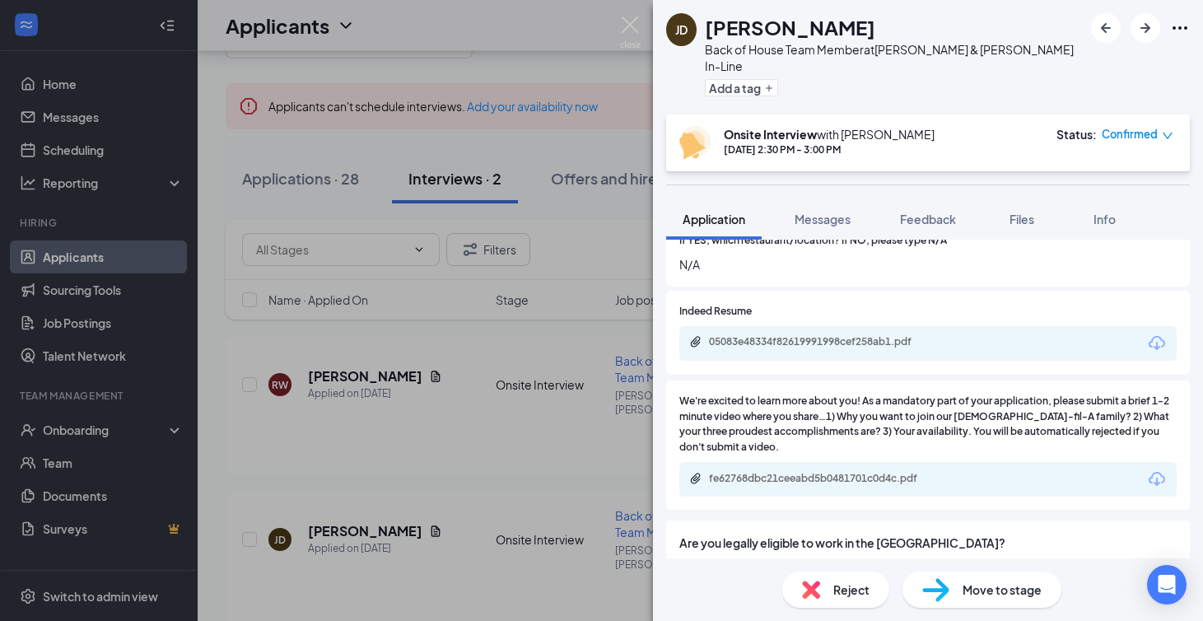
scroll to position [399, 0]
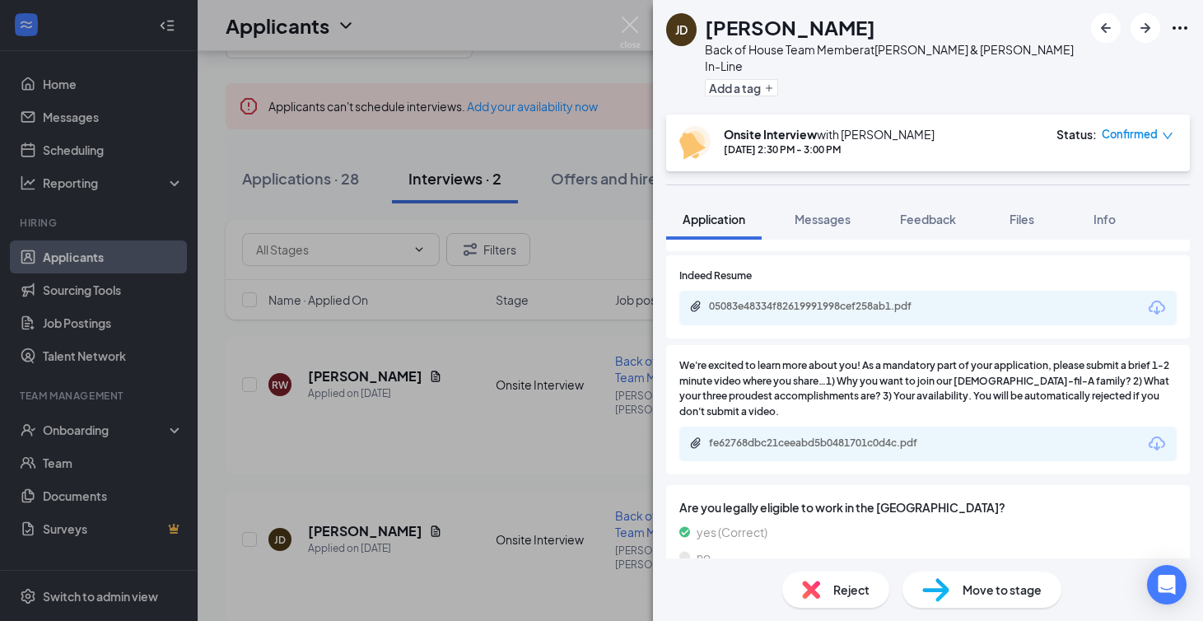
click at [849, 300] on div "05083e48334f82619991998cef258ab1.pdf" at bounding box center [824, 306] width 231 height 13
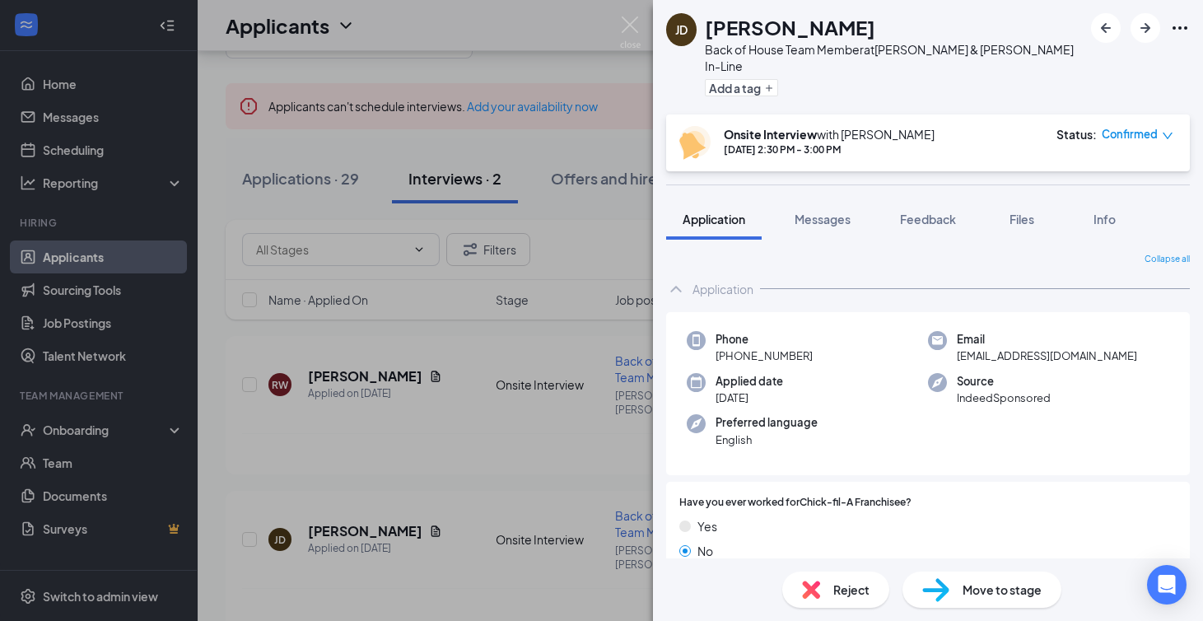
scroll to position [0, 0]
